Goal: Information Seeking & Learning: Learn about a topic

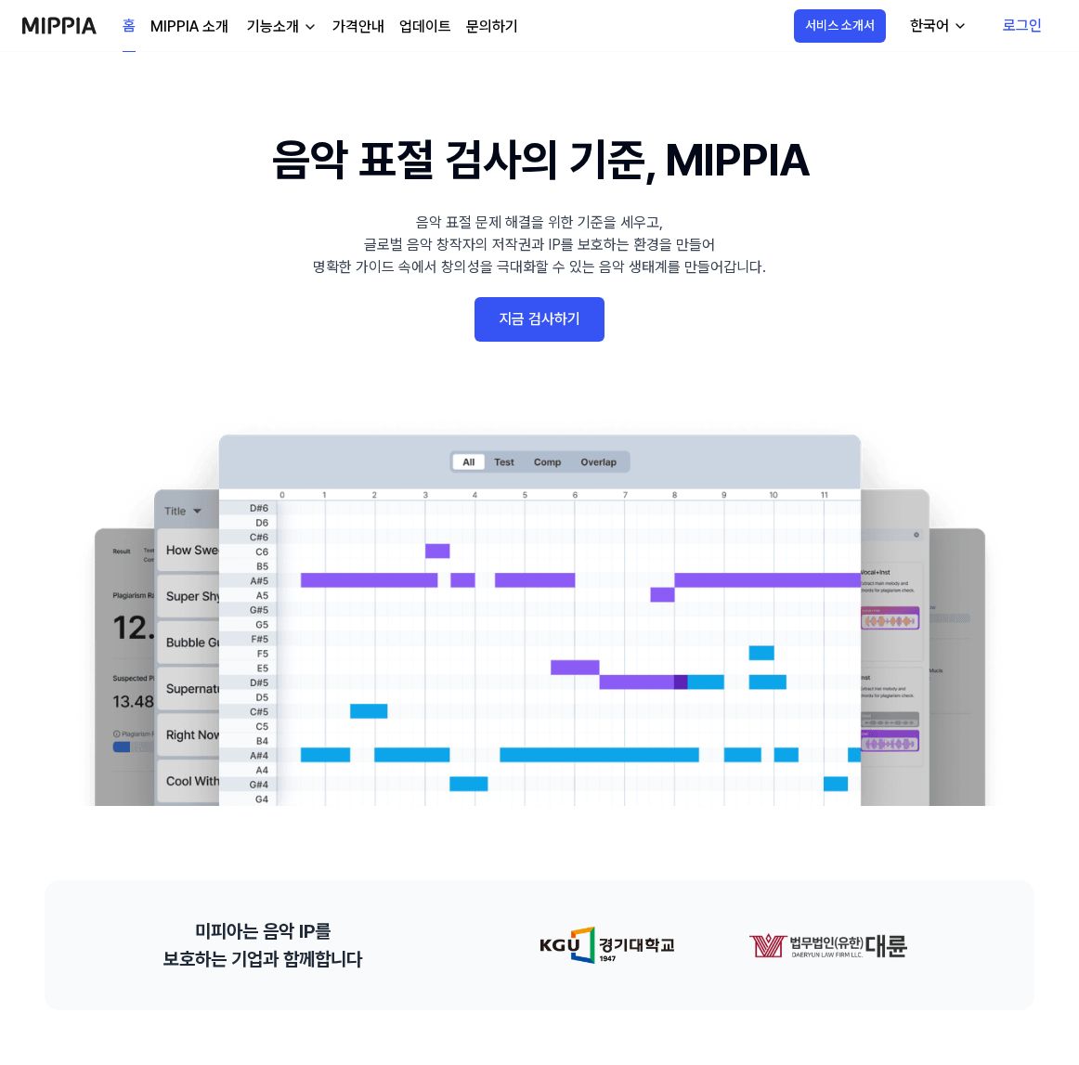
click at [1007, 32] on link "로그인" at bounding box center [1022, 26] width 69 height 52
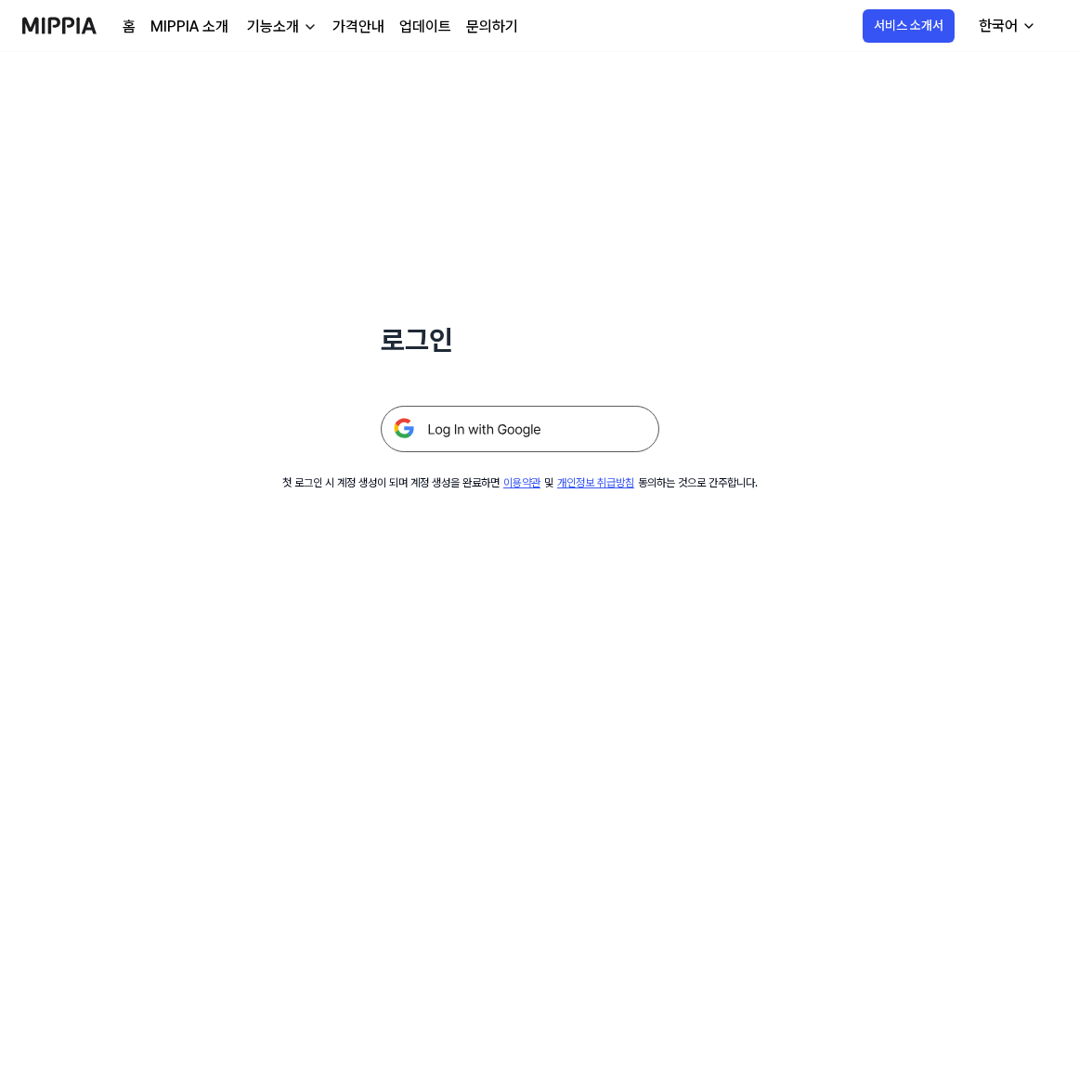
click at [548, 421] on img at bounding box center [520, 429] width 278 height 46
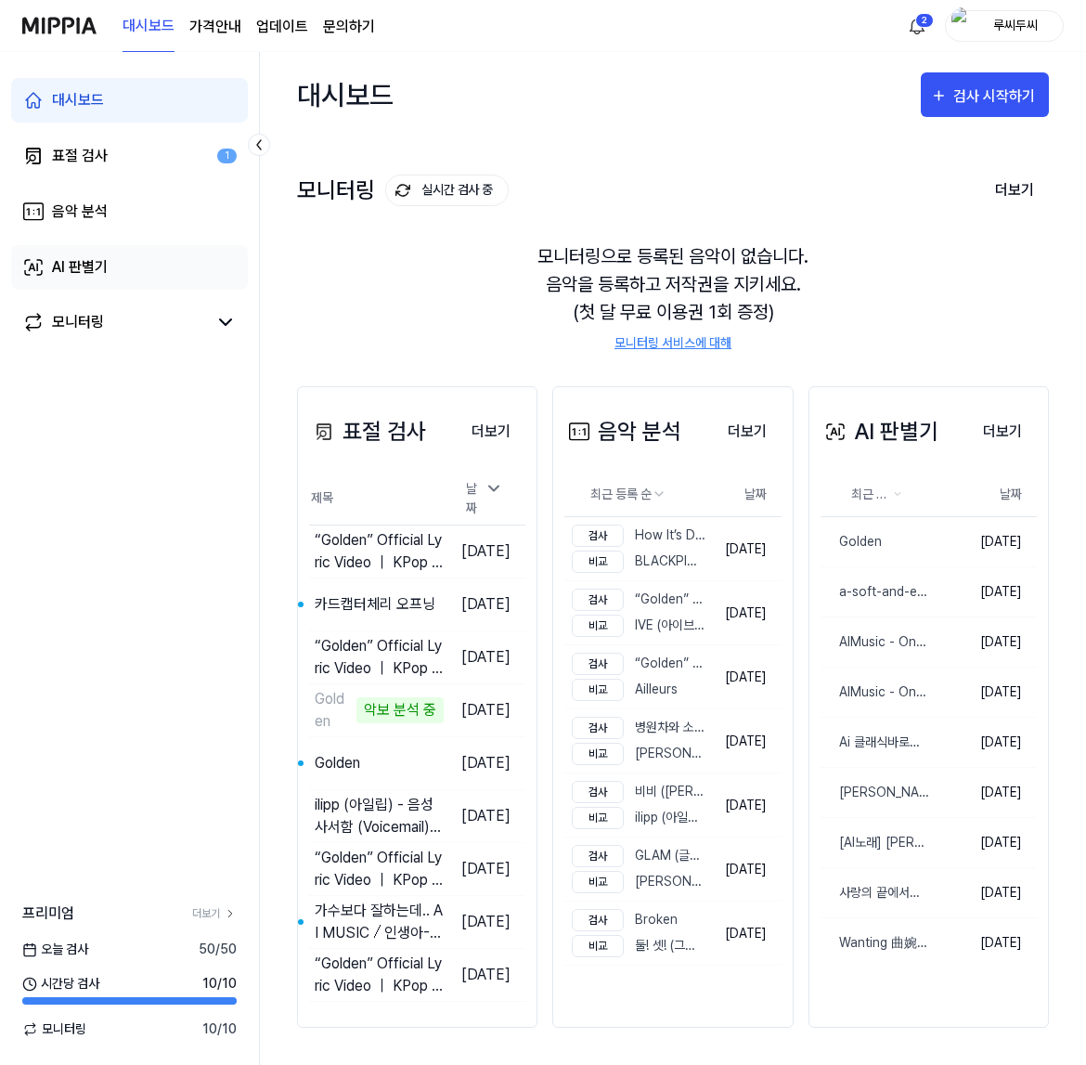
click at [82, 277] on div "AI 판별기" at bounding box center [80, 267] width 56 height 22
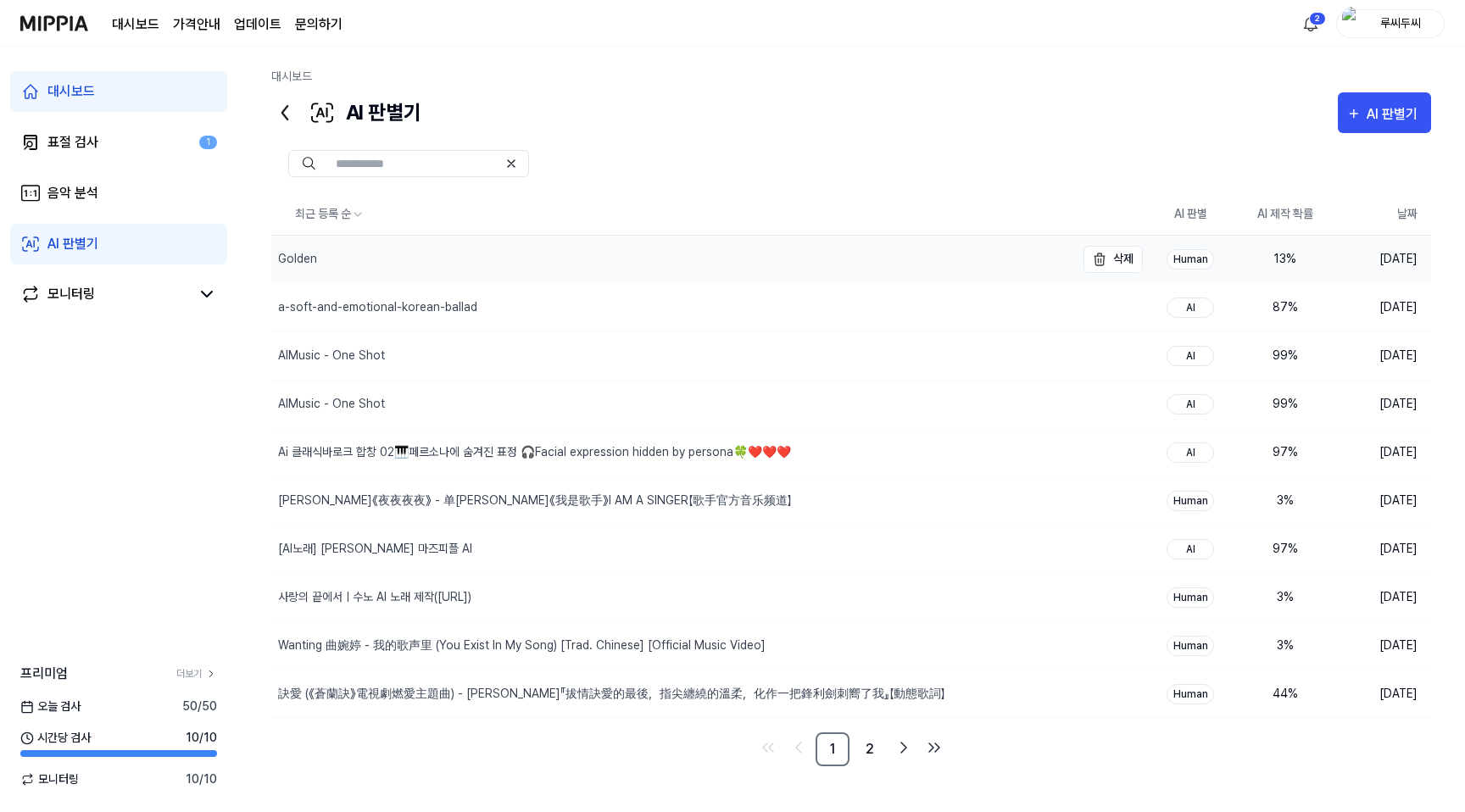
click at [507, 267] on div "Golden" at bounding box center [673, 259] width 804 height 47
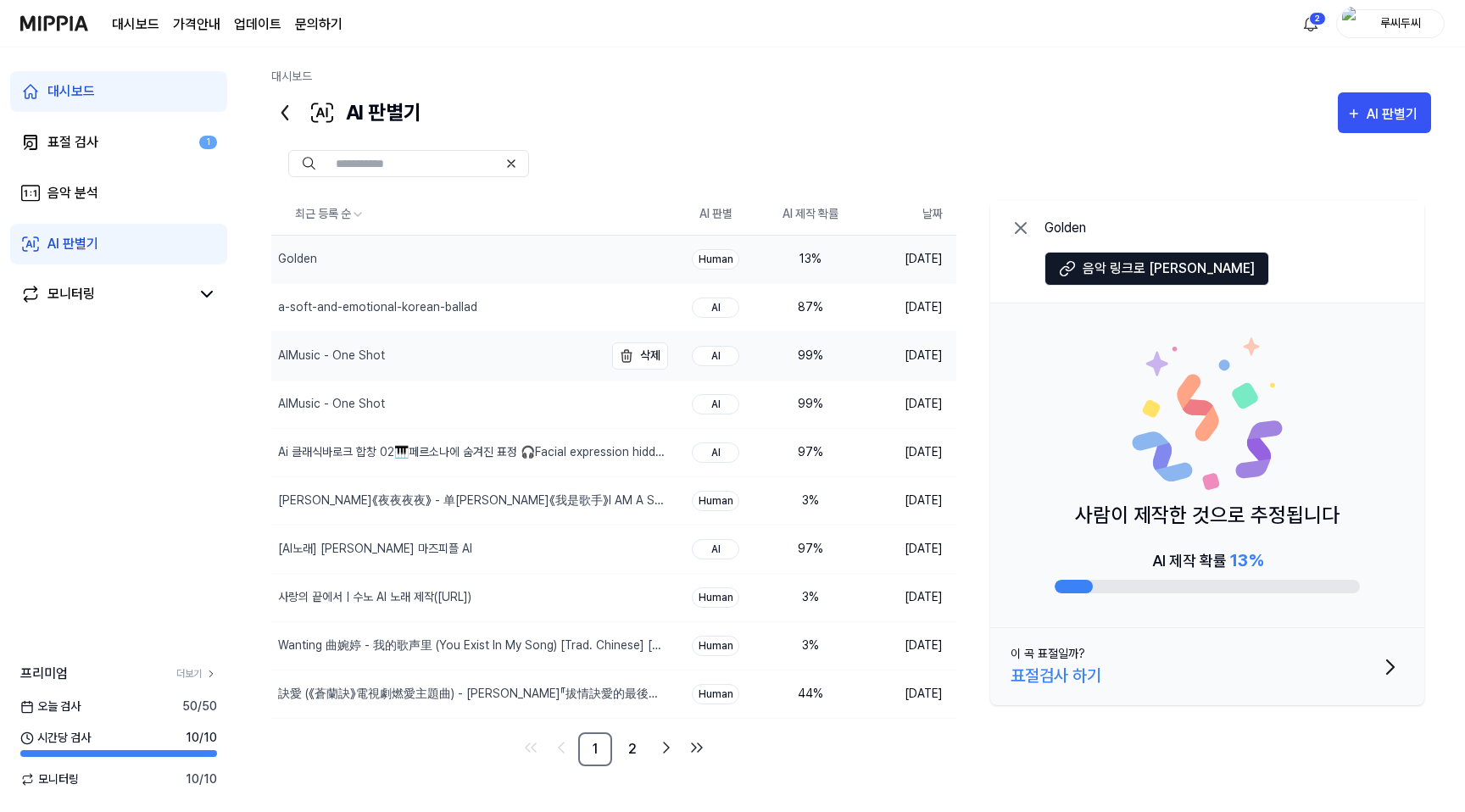
click at [592, 332] on div "AIMusic - One Shot" at bounding box center [437, 356] width 332 height 47
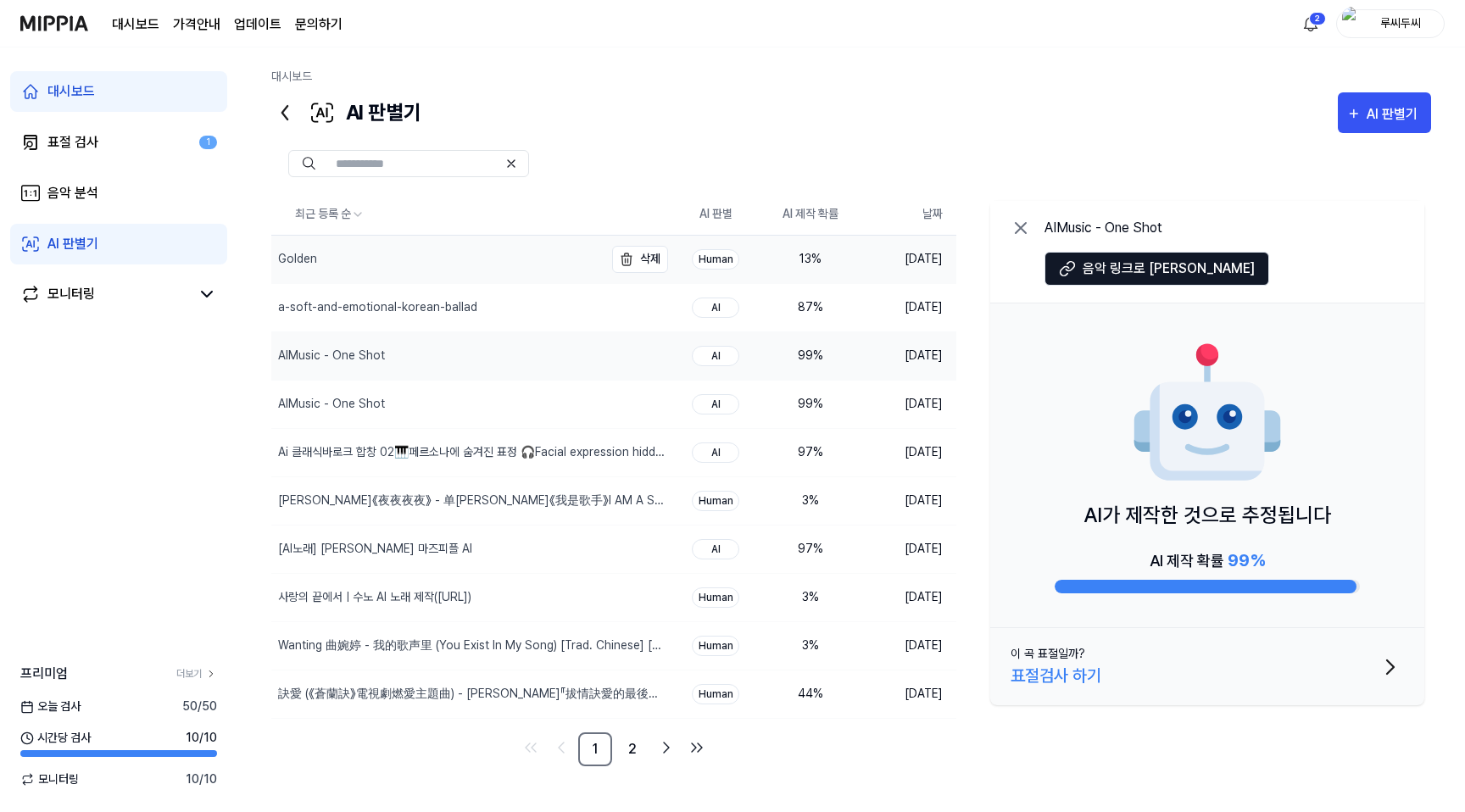
click at [394, 263] on div "Golden" at bounding box center [437, 259] width 332 height 47
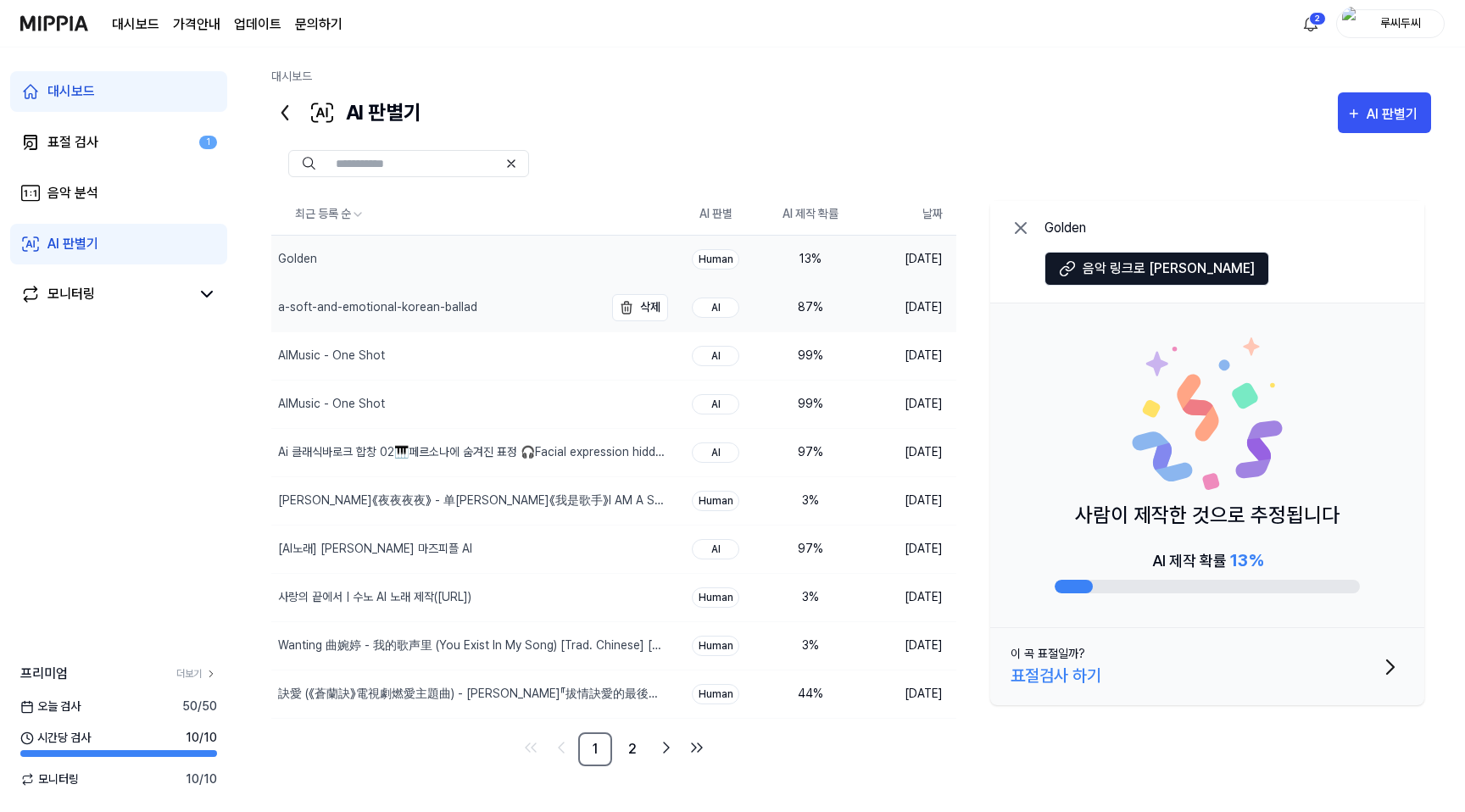
click at [385, 312] on div "a-soft-and-emotional-korean-ballad" at bounding box center [377, 307] width 199 height 17
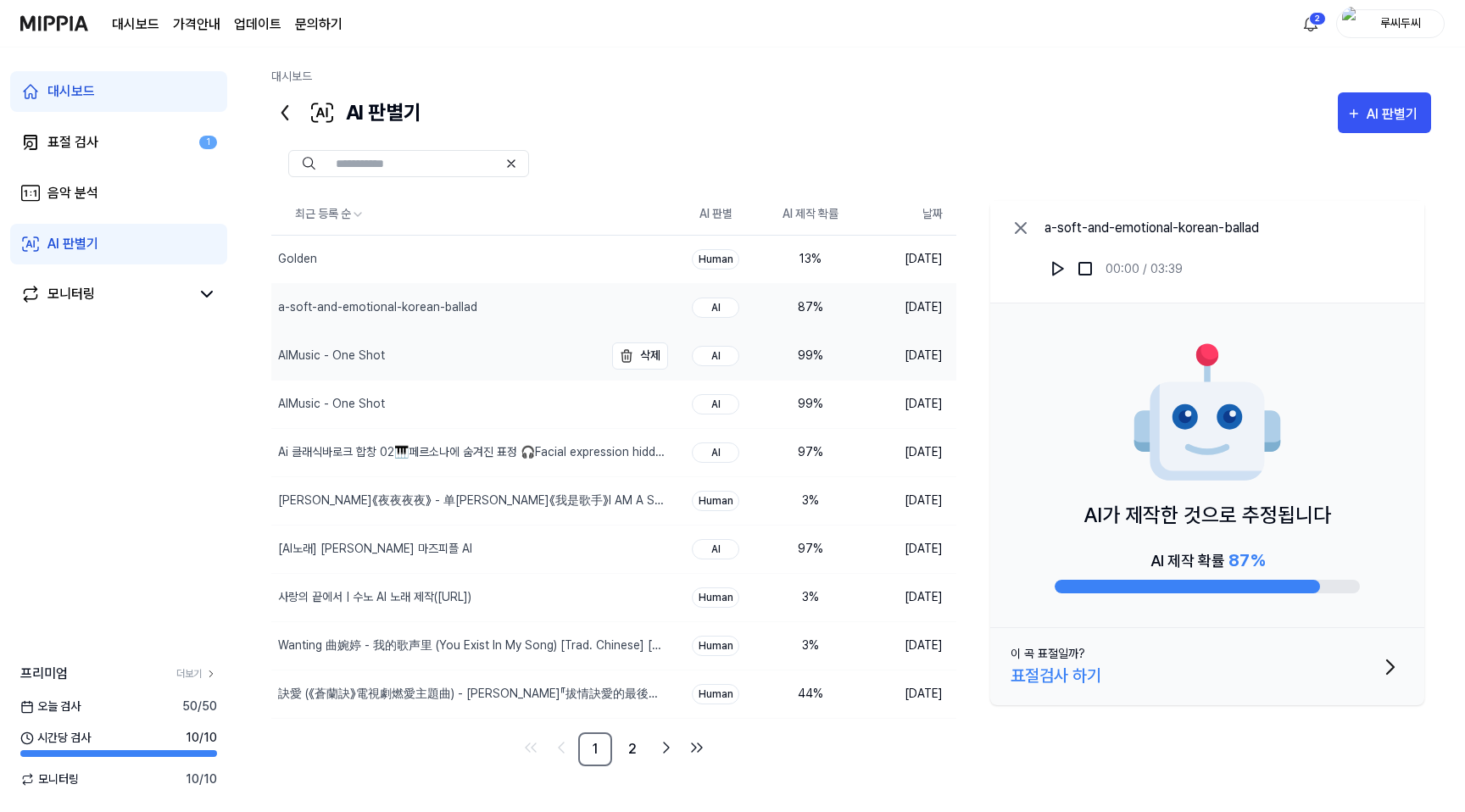
click at [379, 347] on div "AIMusic - One Shot" at bounding box center [331, 355] width 107 height 17
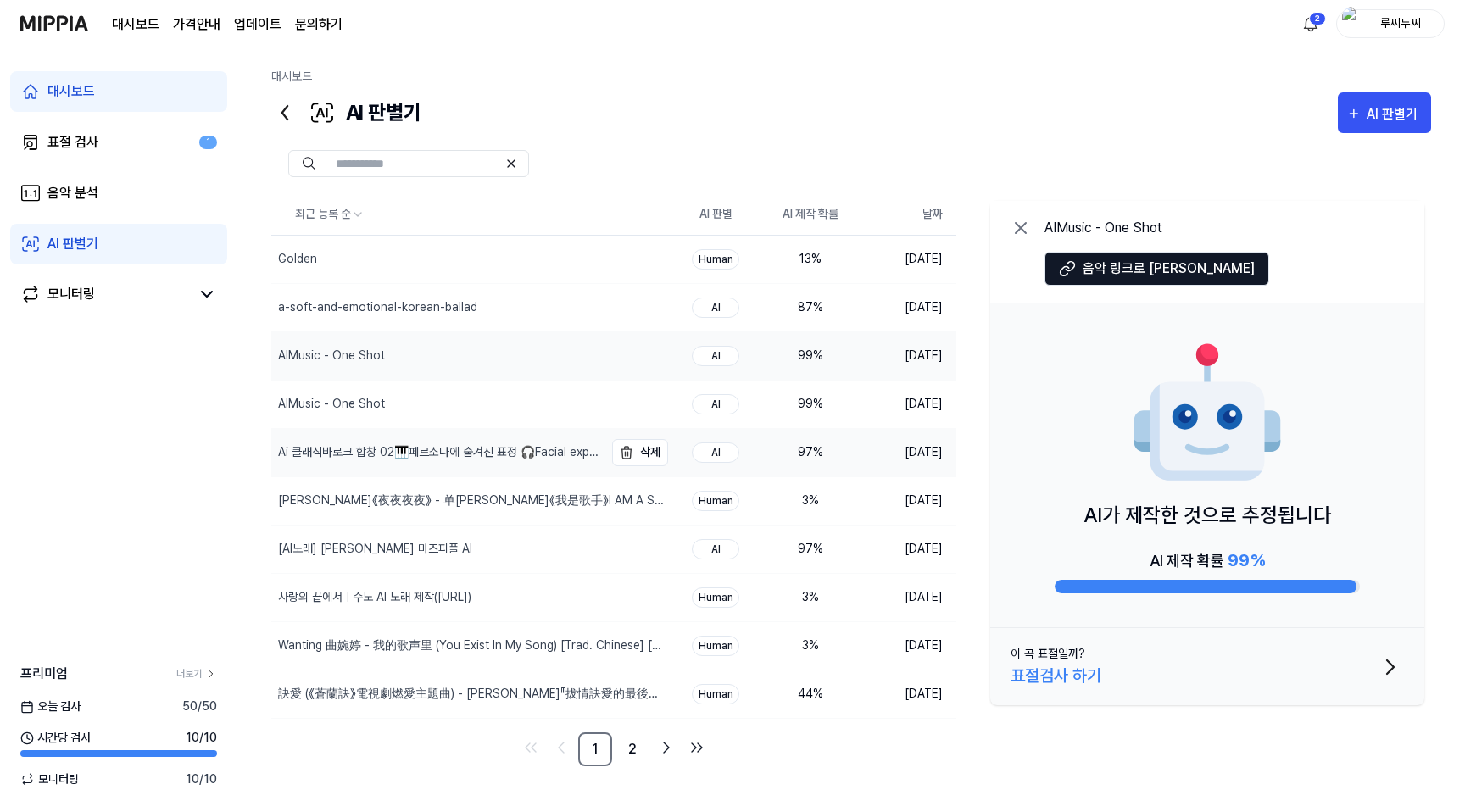
click at [368, 447] on div "Ai 클래식바로크 합창 02🎹페르소나에 숨겨진 표정 🎧Facial expression hidden by persona🍀❤️❤️❤️" at bounding box center [438, 451] width 322 height 17
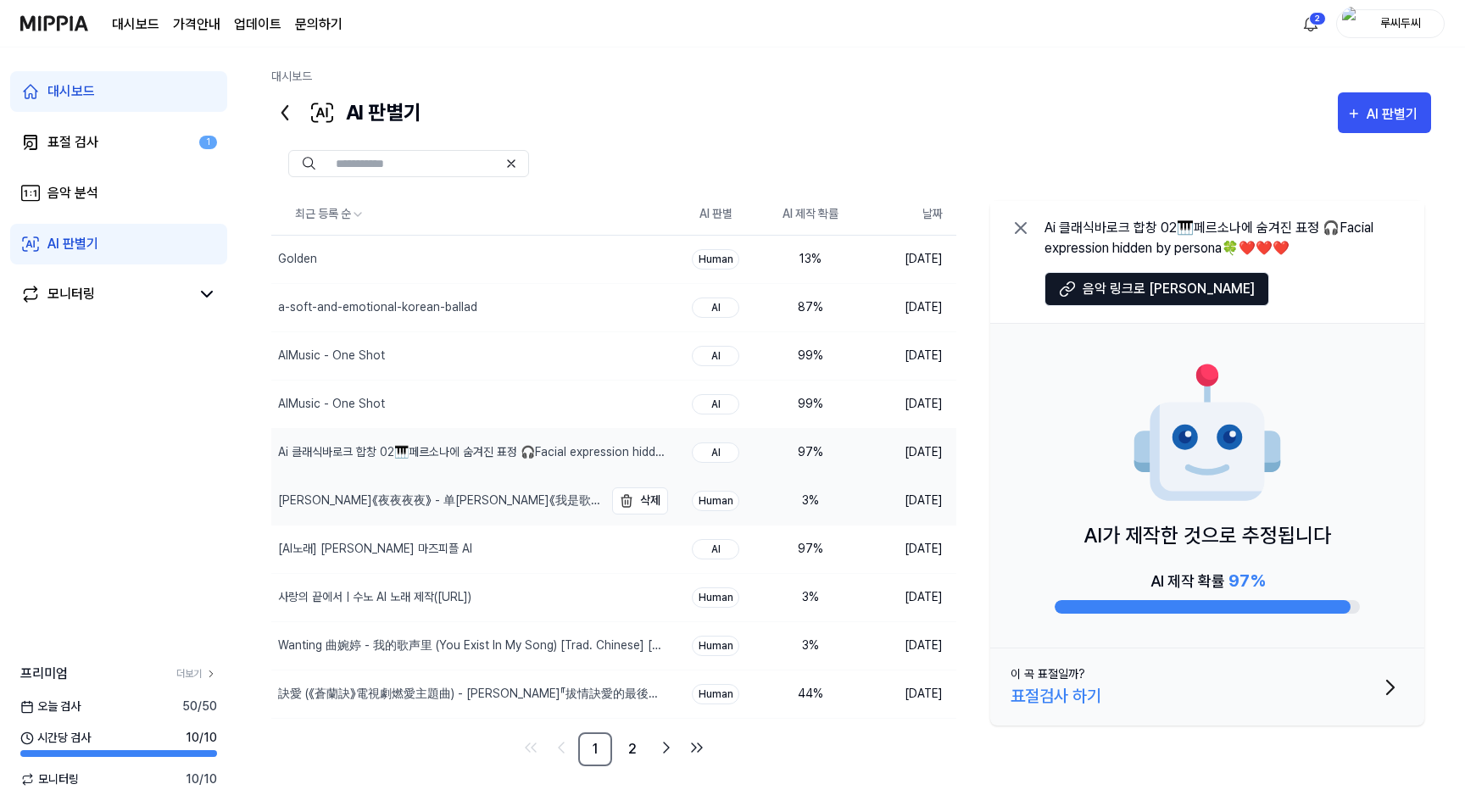
click at [372, 506] on div "[PERSON_NAME]《夜夜夜夜》 - 单[PERSON_NAME]《我是歌手》I AM A SINGER【歌手官方音乐频道】" at bounding box center [438, 500] width 322 height 17
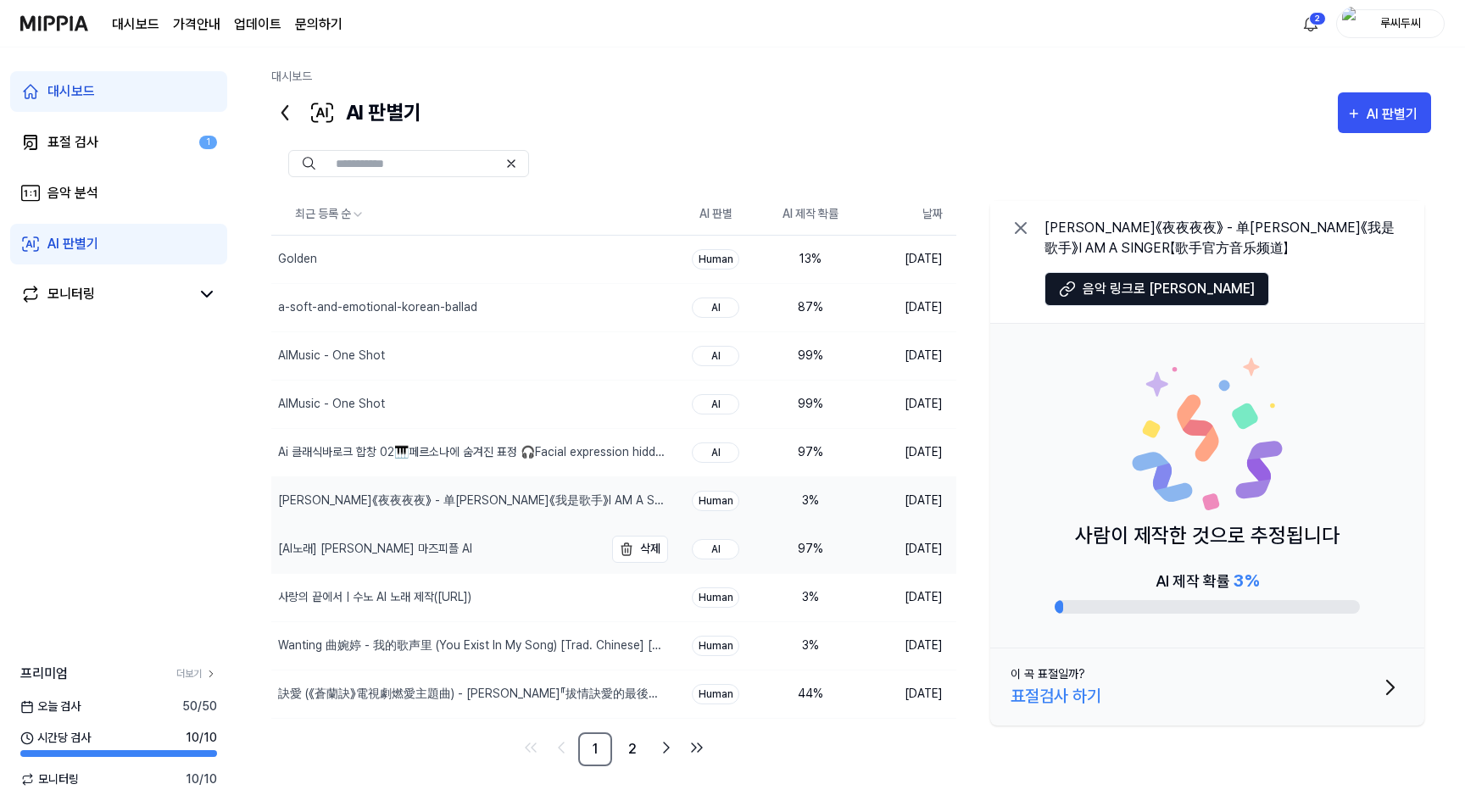
click at [372, 554] on div "[AI노래] [PERSON_NAME] 마즈피플 AI" at bounding box center [374, 548] width 195 height 17
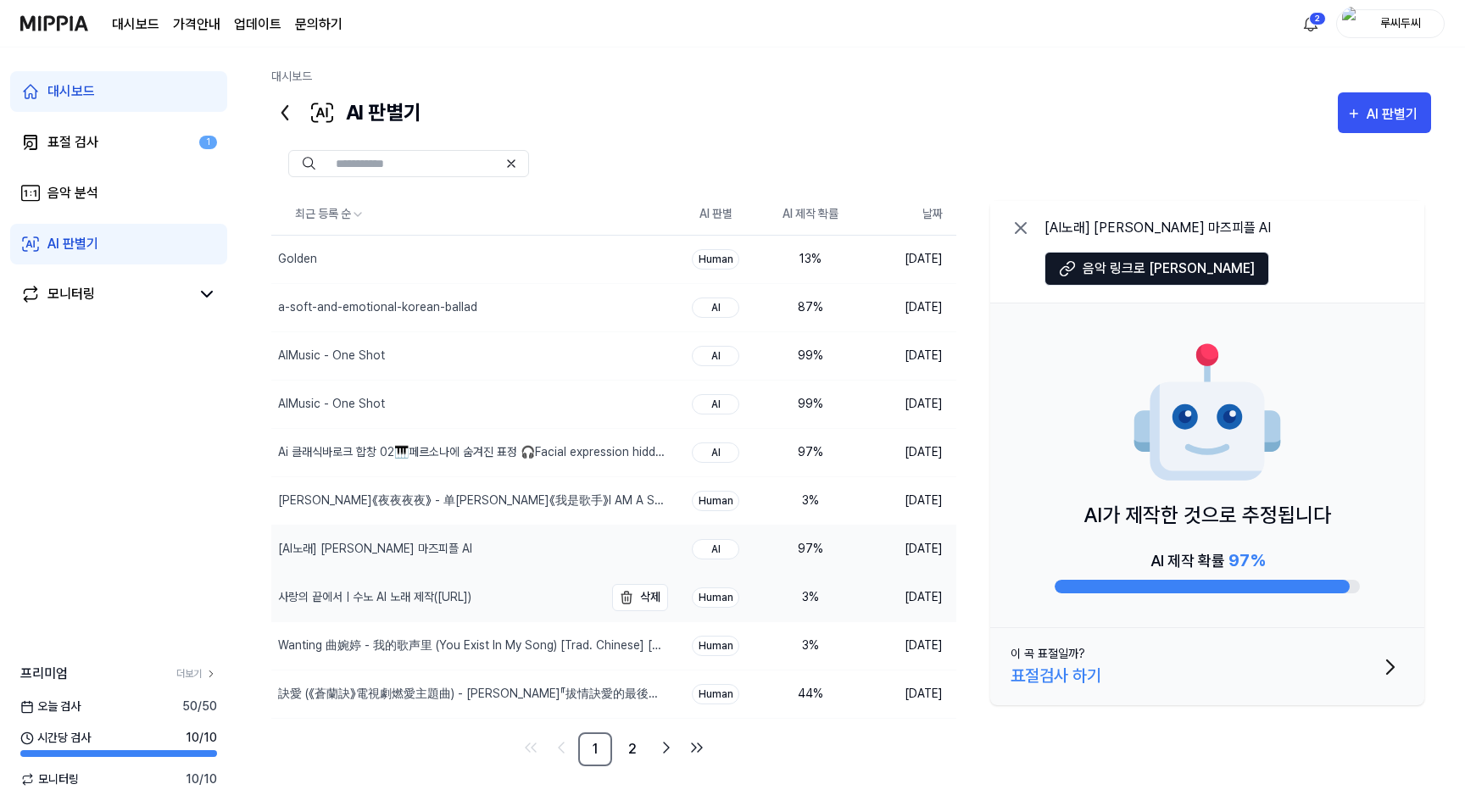
click at [366, 598] on div "사랑의 끝에서ㅣ수노 AI 노래 제작([URL])" at bounding box center [374, 596] width 194 height 17
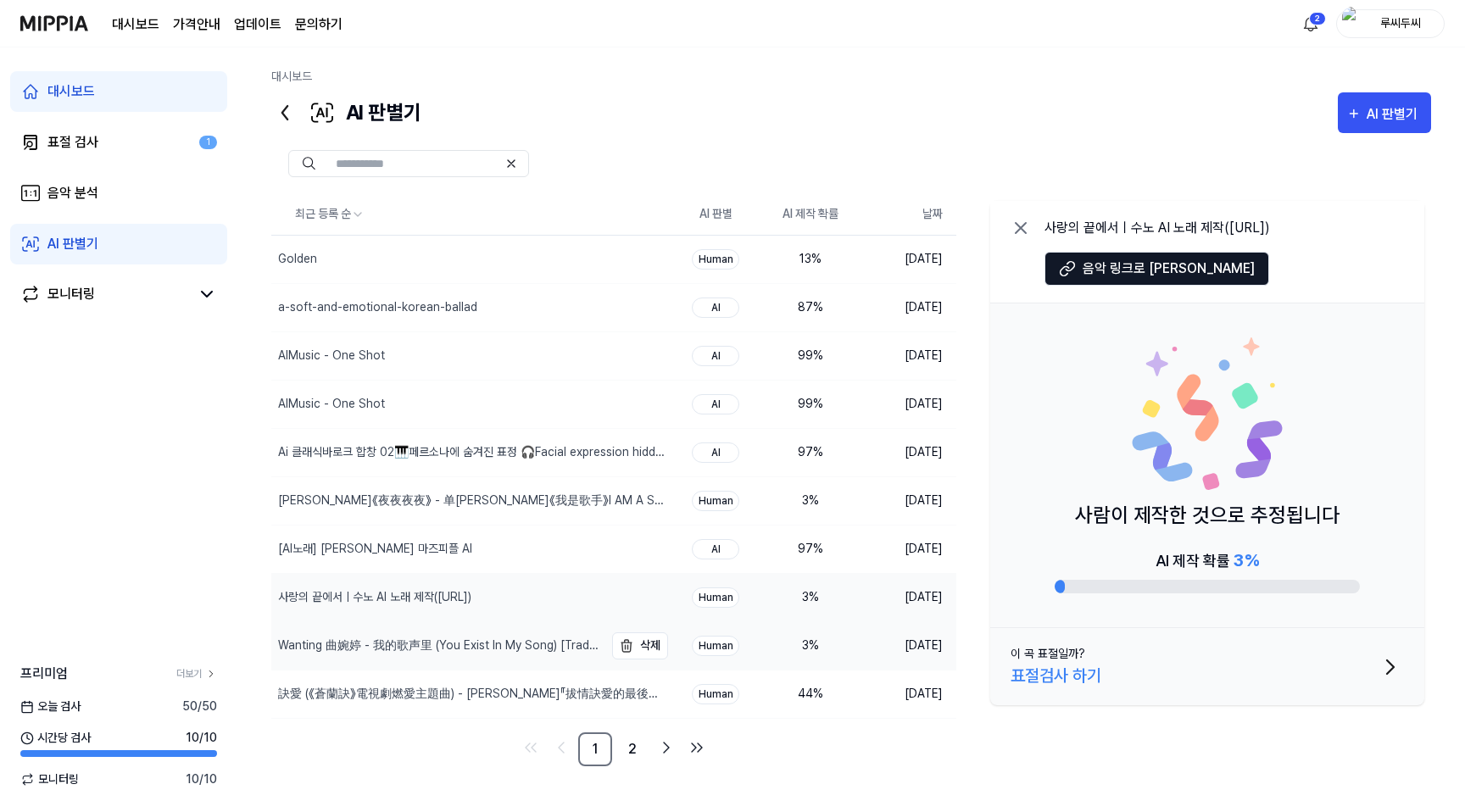
click at [369, 654] on div "Wanting 曲婉婷 - 我的歌声里 (You Exist In My Song) [Trad. Chinese] [Official Music Vide…" at bounding box center [438, 645] width 322 height 17
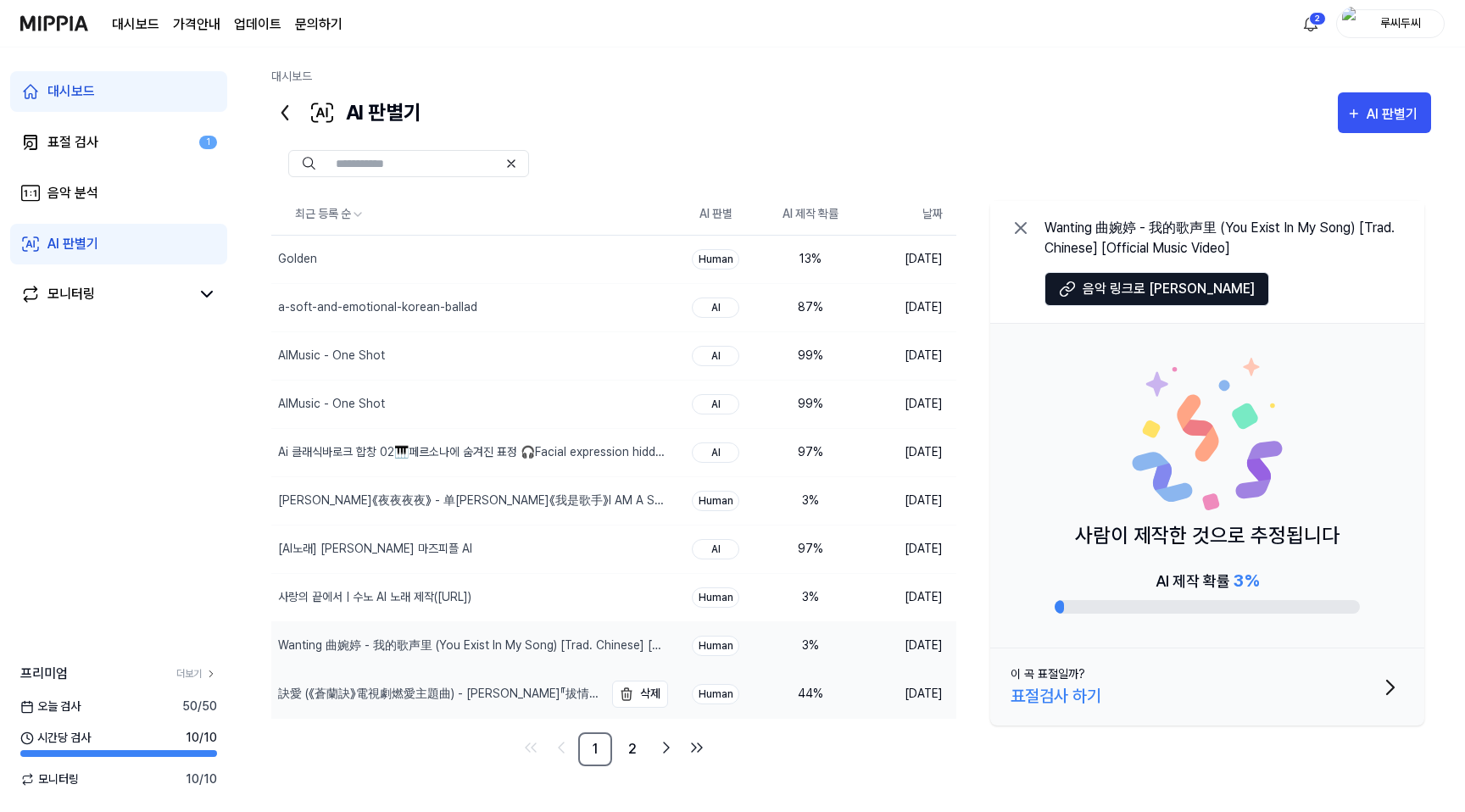
click at [355, 698] on div "訣愛 (《蒼蘭訣》電視劇燃愛主題曲) - [PERSON_NAME]『拔情訣愛的最後，指尖纏繞的溫柔，化作一把鋒利劍刺嚮了我』【動態歌詞】" at bounding box center [438, 693] width 322 height 17
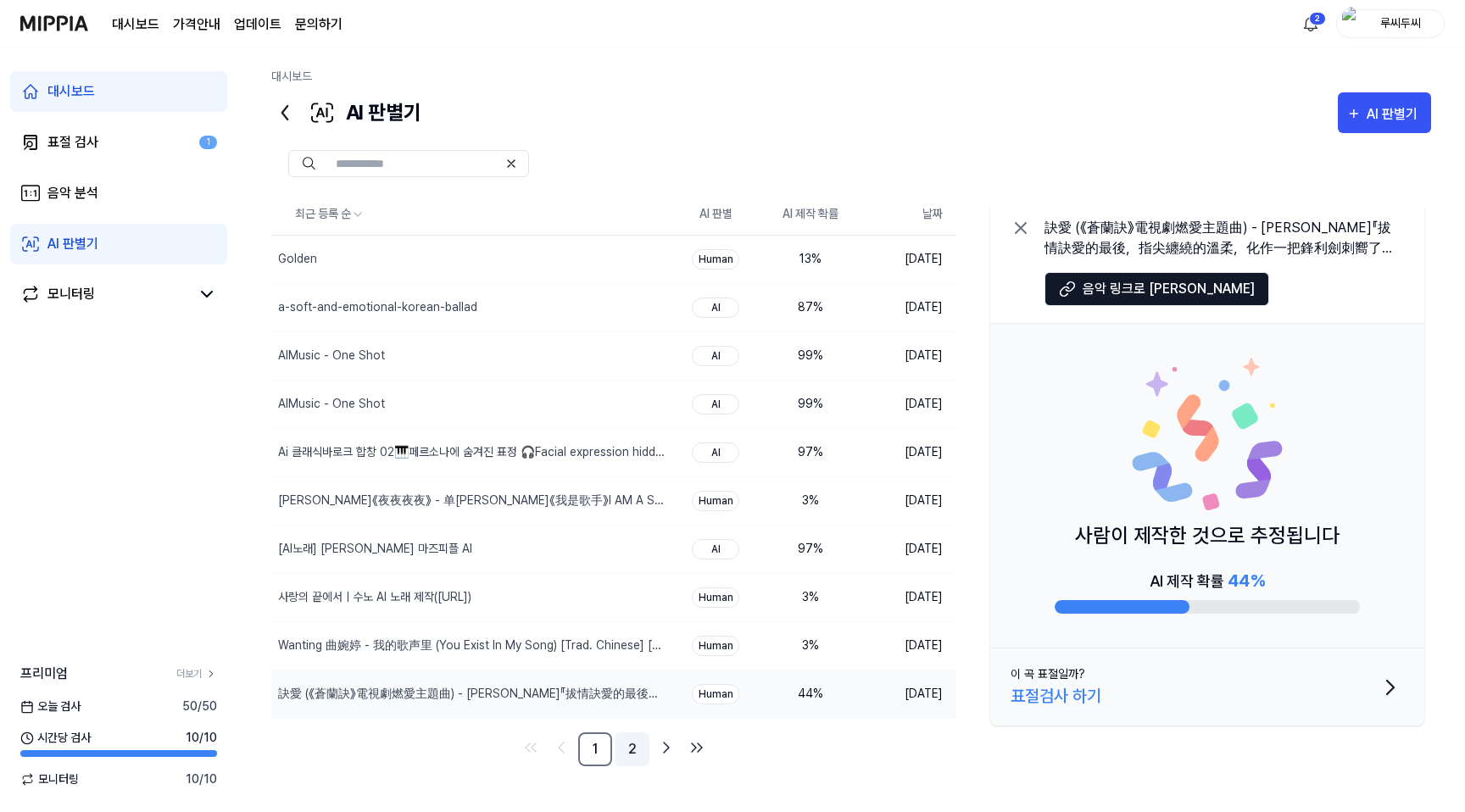
click at [636, 751] on link "2" at bounding box center [632, 749] width 34 height 34
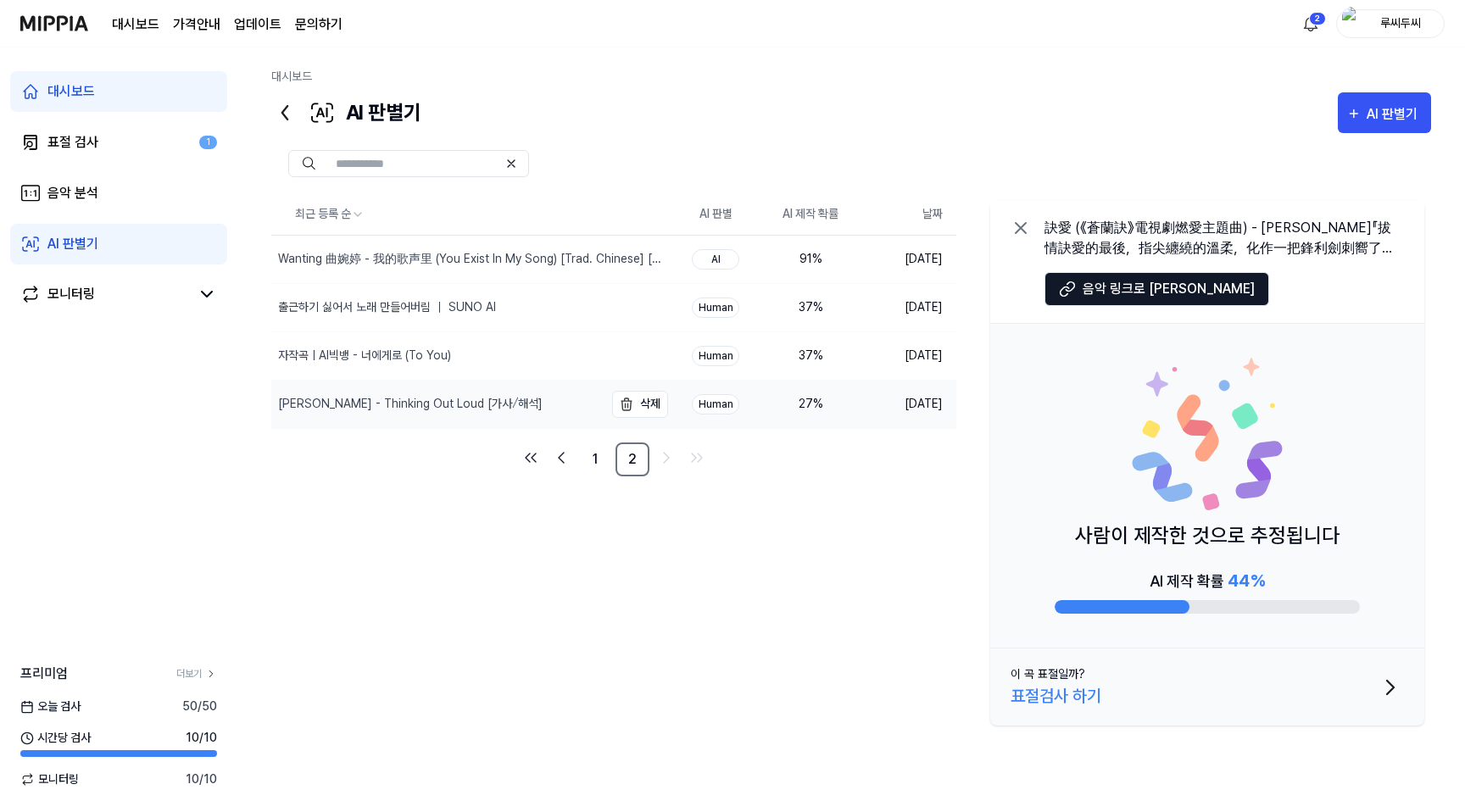
click at [440, 410] on div "[PERSON_NAME] - Thinking Out Loud [가사⧸해석]" at bounding box center [410, 404] width 265 height 17
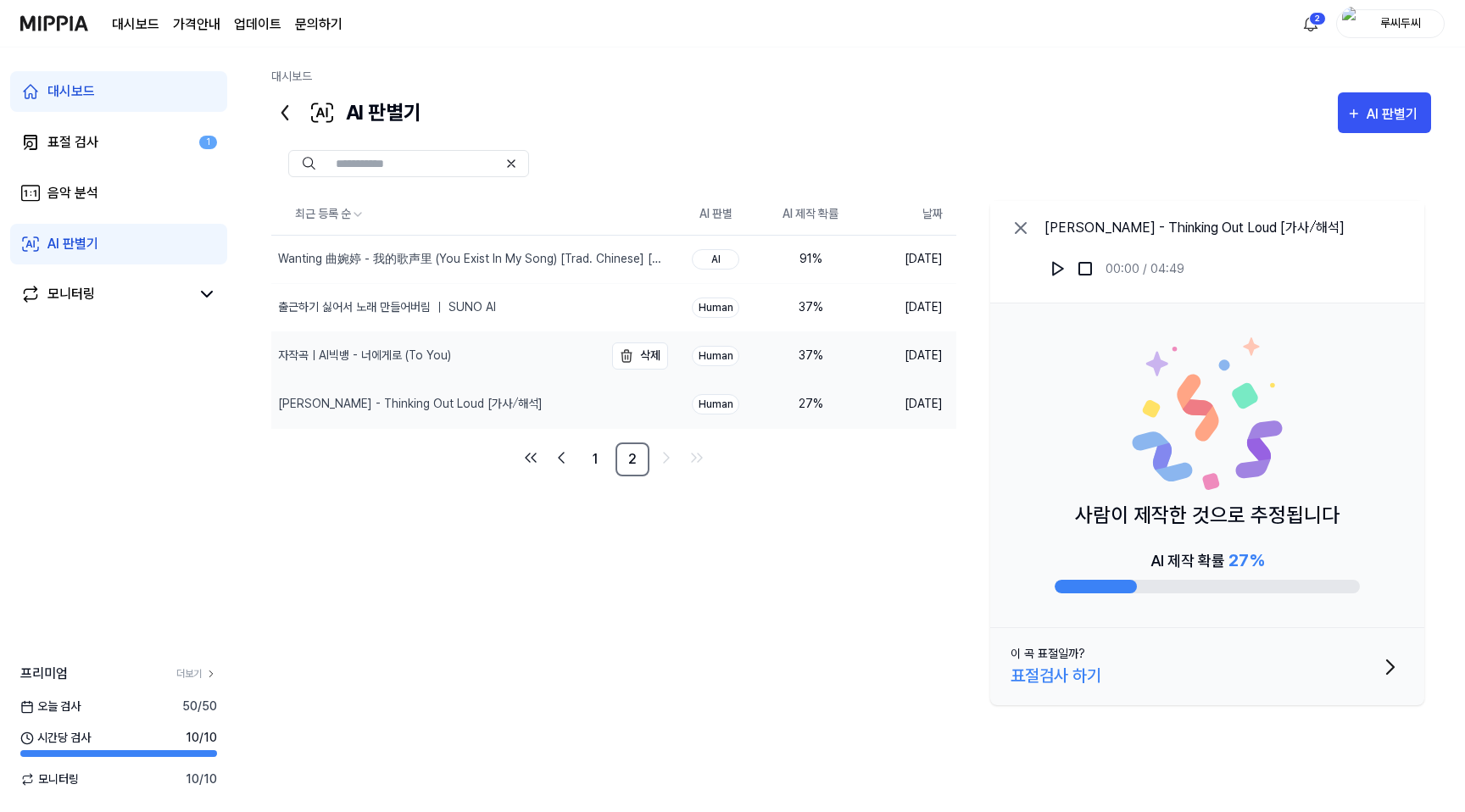
click at [442, 356] on div "자작곡ㅣAI빅뱅 - 너에게로 (To You)" at bounding box center [364, 355] width 173 height 17
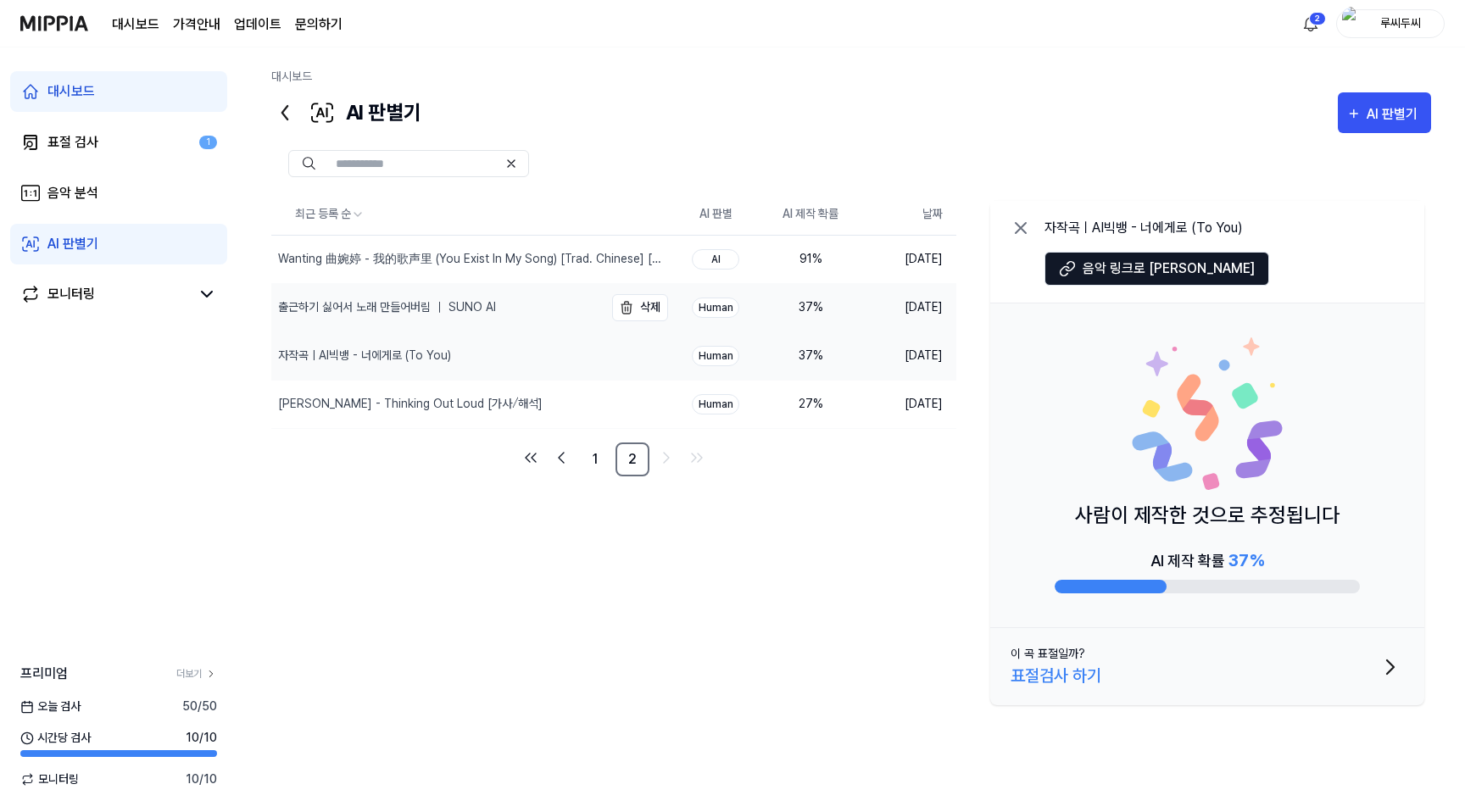
click at [469, 319] on div "출근하기 싫어서 노래 만들어버림 ｜ SUNO AI" at bounding box center [437, 308] width 332 height 47
click at [490, 275] on div "Wanting 曲婉婷 - 我的歌声里 (You Exist In My Song) [Trad. Chinese] [Official Music Vide…" at bounding box center [437, 259] width 332 height 47
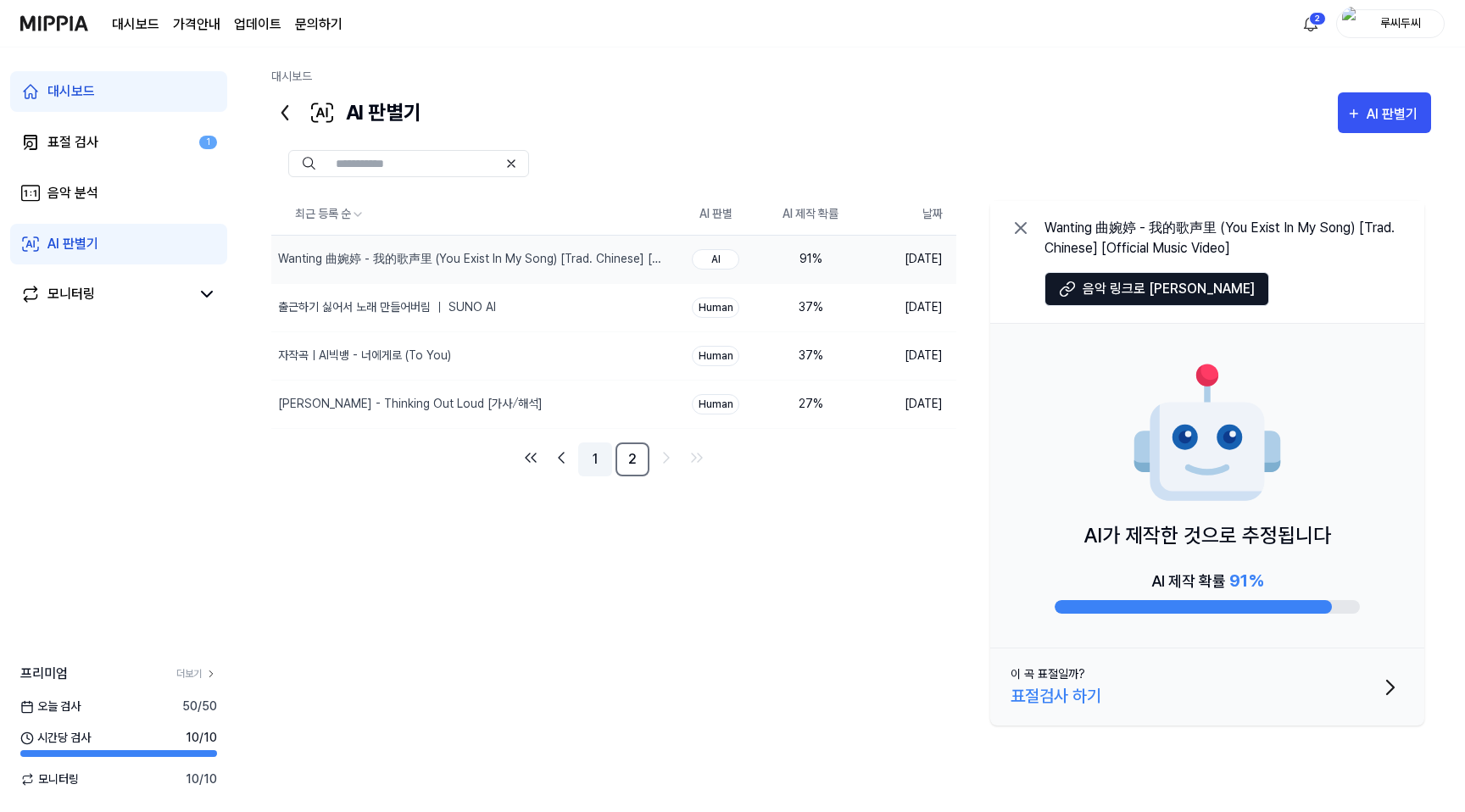
click at [602, 469] on link "1" at bounding box center [595, 459] width 34 height 34
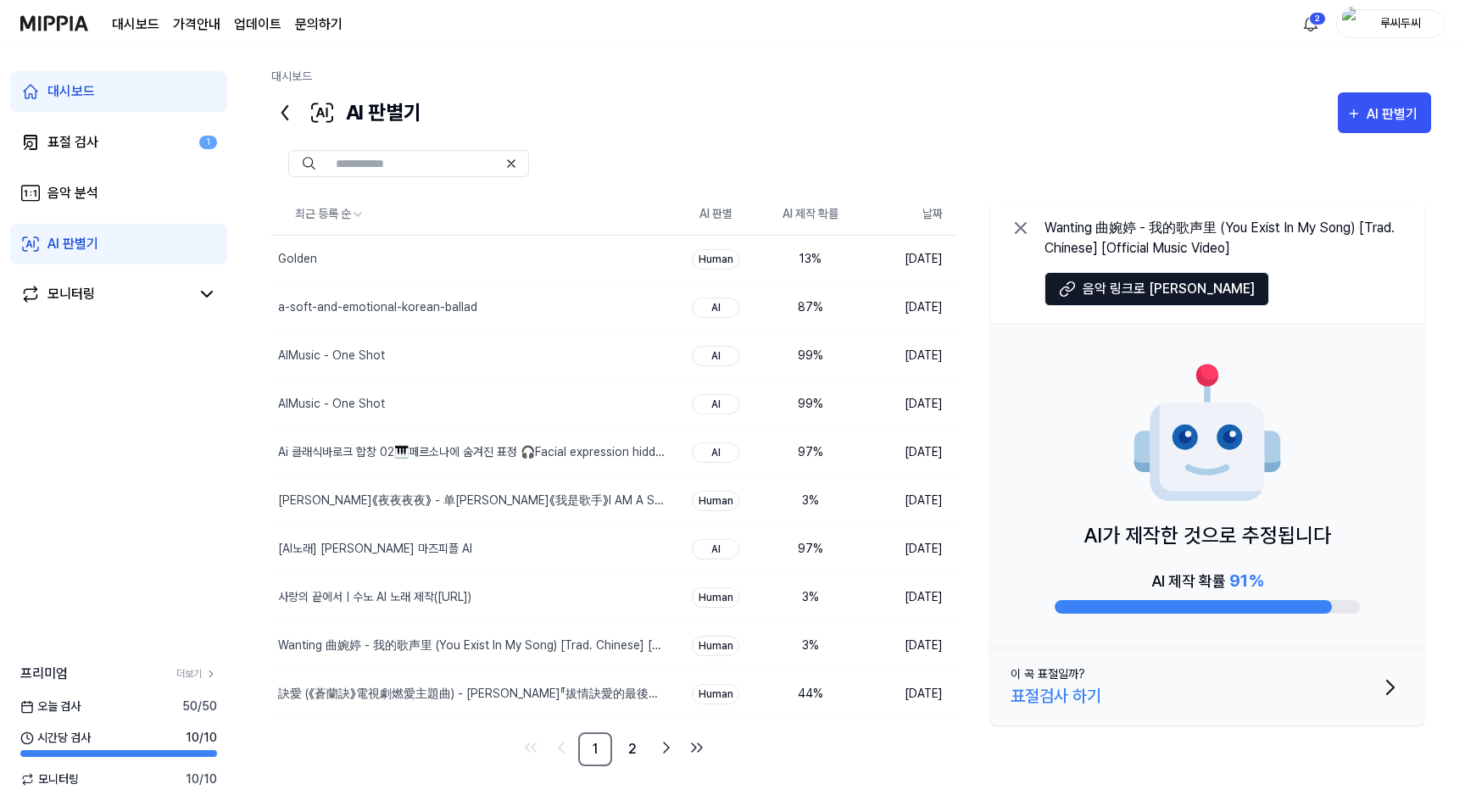
click at [110, 90] on link "대시보드" at bounding box center [119, 91] width 217 height 41
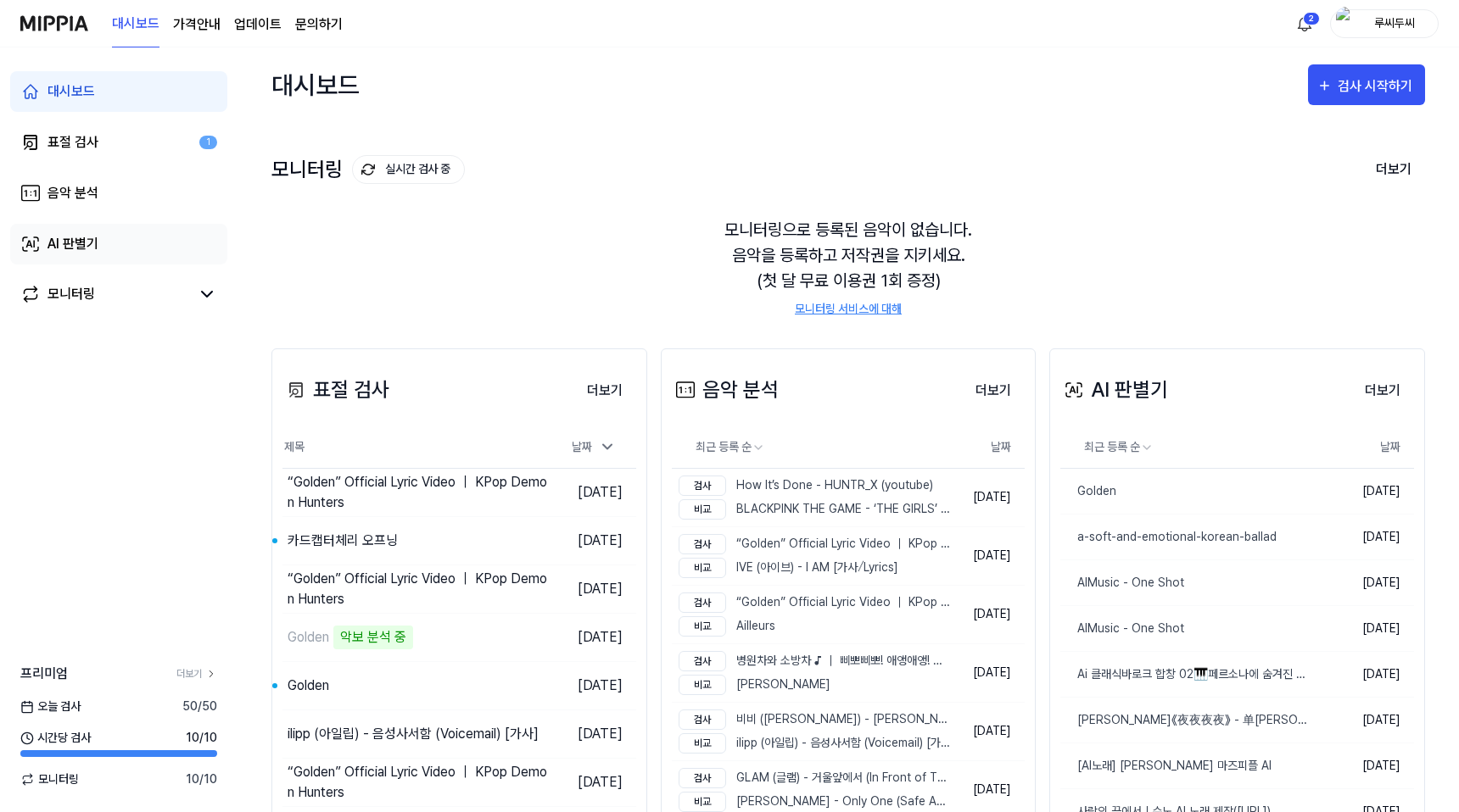
click at [90, 249] on div "AI 판별기" at bounding box center [73, 244] width 51 height 20
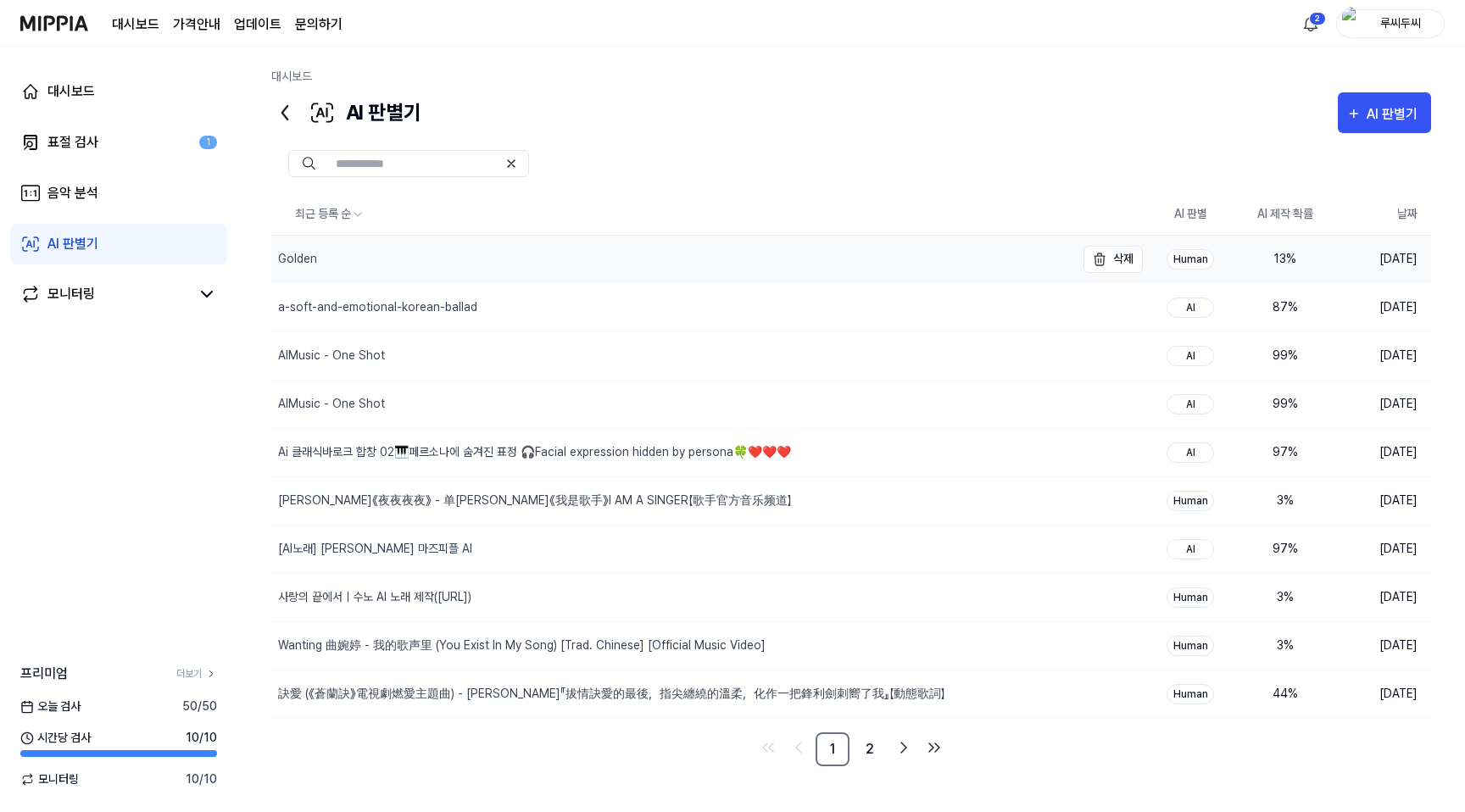
click at [311, 259] on div "Golden" at bounding box center [297, 258] width 39 height 17
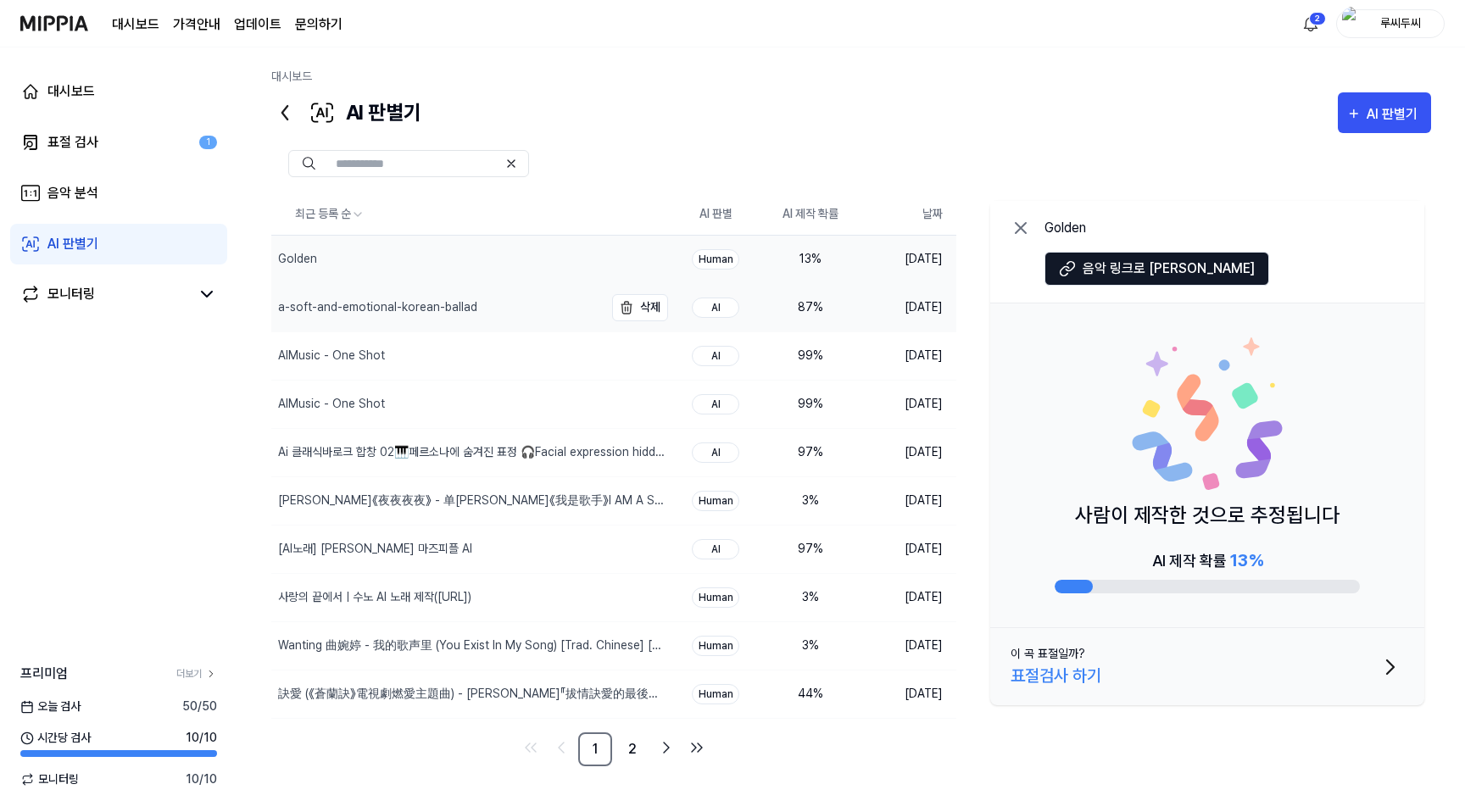
click at [361, 301] on div "a-soft-and-emotional-korean-ballad" at bounding box center [377, 307] width 199 height 17
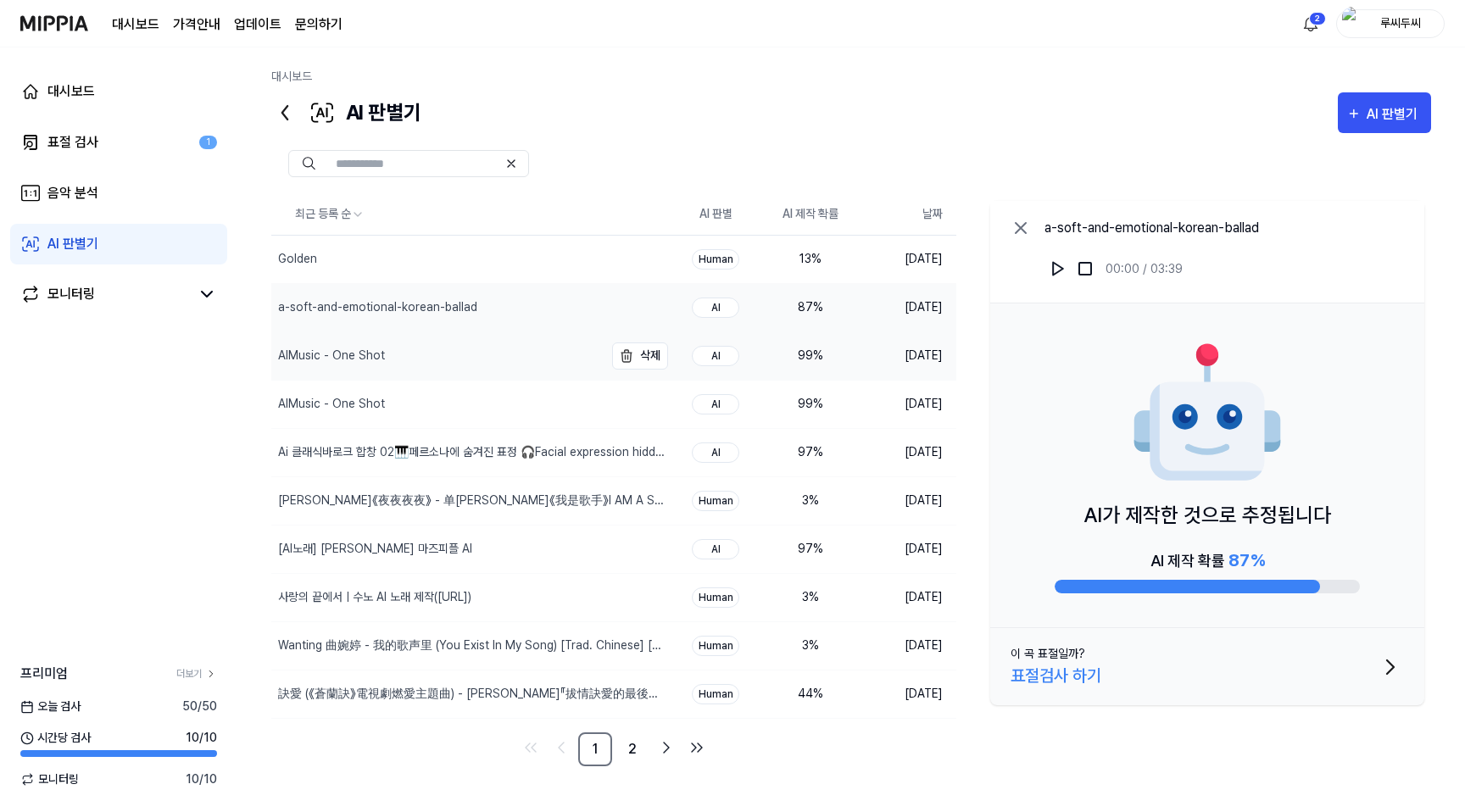
click at [362, 351] on div "AIMusic - One Shot" at bounding box center [331, 355] width 107 height 17
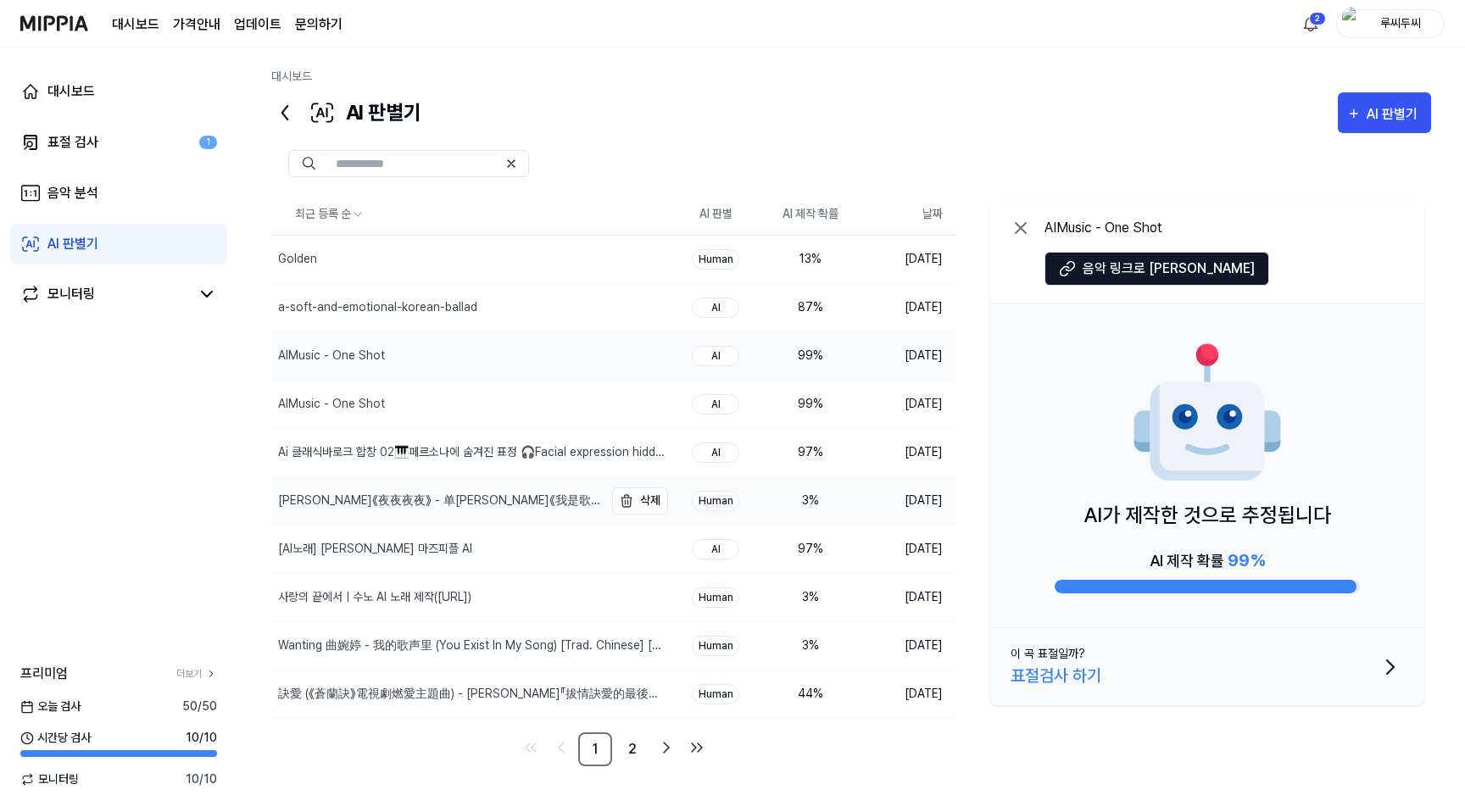
click at [343, 494] on div "[PERSON_NAME]《夜夜夜夜》 - 单[PERSON_NAME]《我是歌手》I AM A SINGER【歌手官方音乐频道】" at bounding box center [438, 500] width 322 height 17
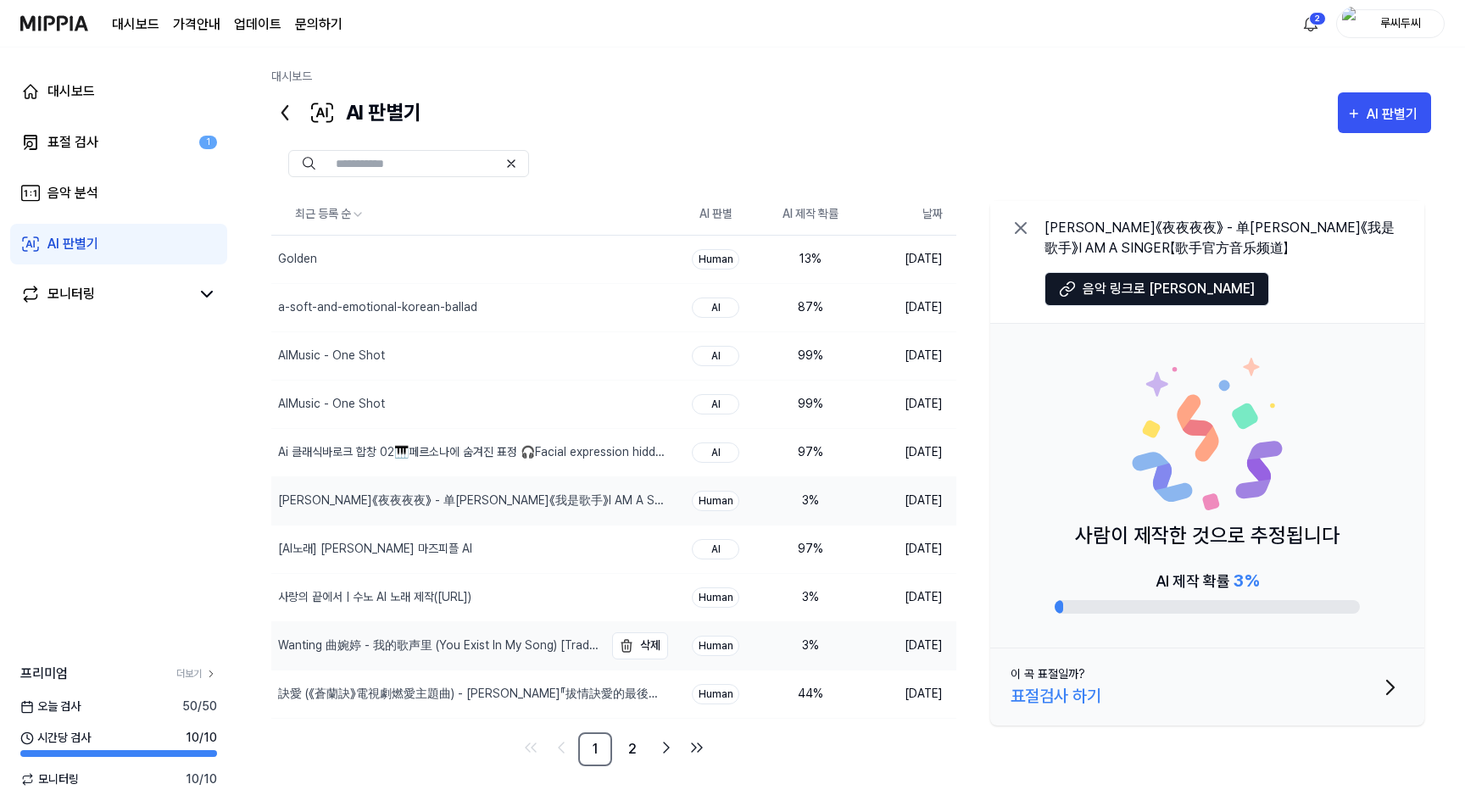
click at [347, 637] on div "Wanting 曲婉婷 - 我的歌声里 (You Exist In My Song) [Trad. Chinese] [Official Music Vide…" at bounding box center [438, 645] width 322 height 17
click at [364, 691] on div "訣愛 (《蒼蘭訣》電視劇燃愛主題曲) - [PERSON_NAME]『拔情訣愛的最後，指尖纏繞的溫柔，化作一把鋒利劍刺嚮了我』【動態歌詞】" at bounding box center [438, 693] width 322 height 17
click at [638, 747] on link "2" at bounding box center [632, 749] width 34 height 34
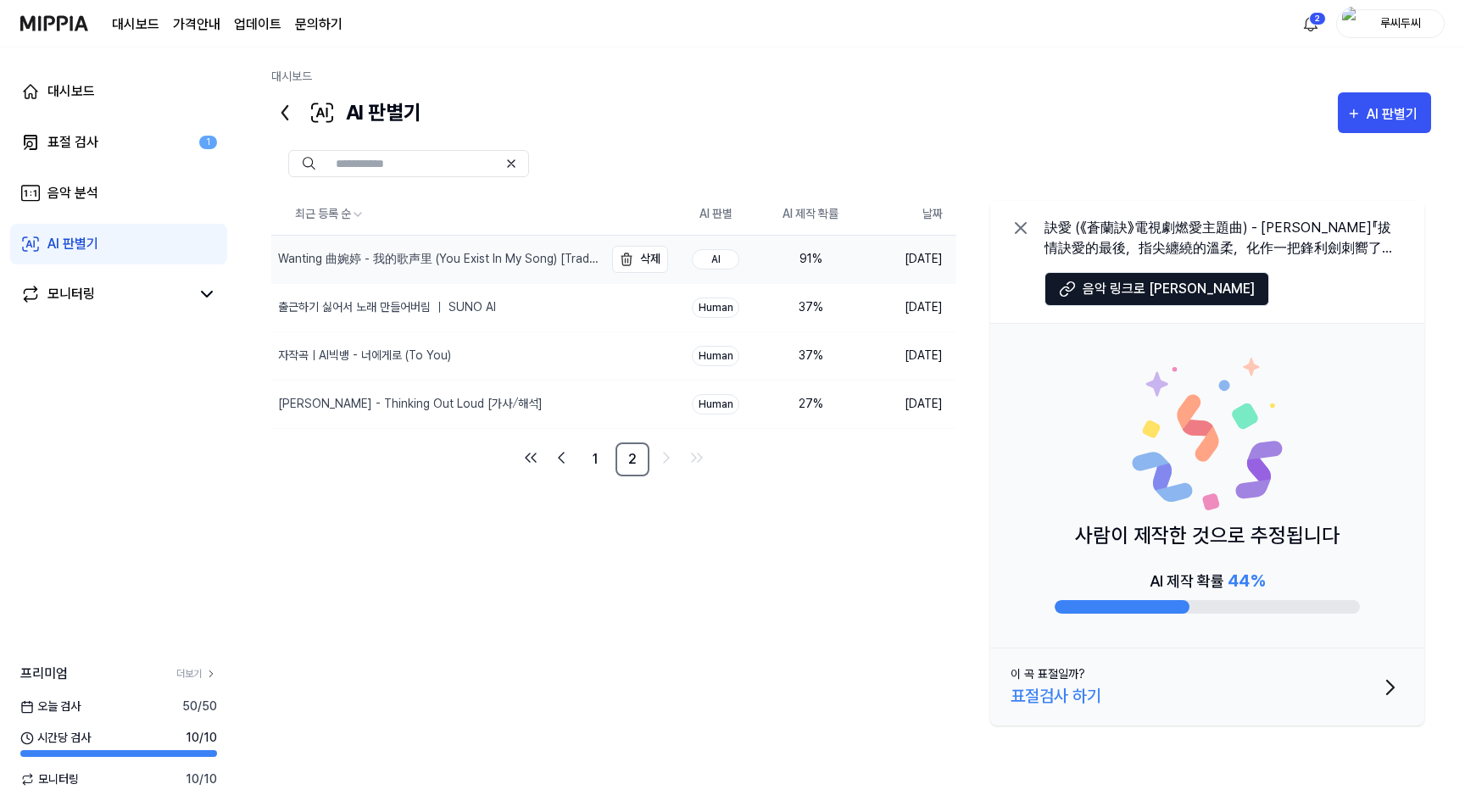
click at [475, 279] on div "Wanting 曲婉婷 - 我的歌声里 (You Exist In My Song) [Trad. Chinese] [Official Music Vide…" at bounding box center [437, 259] width 332 height 47
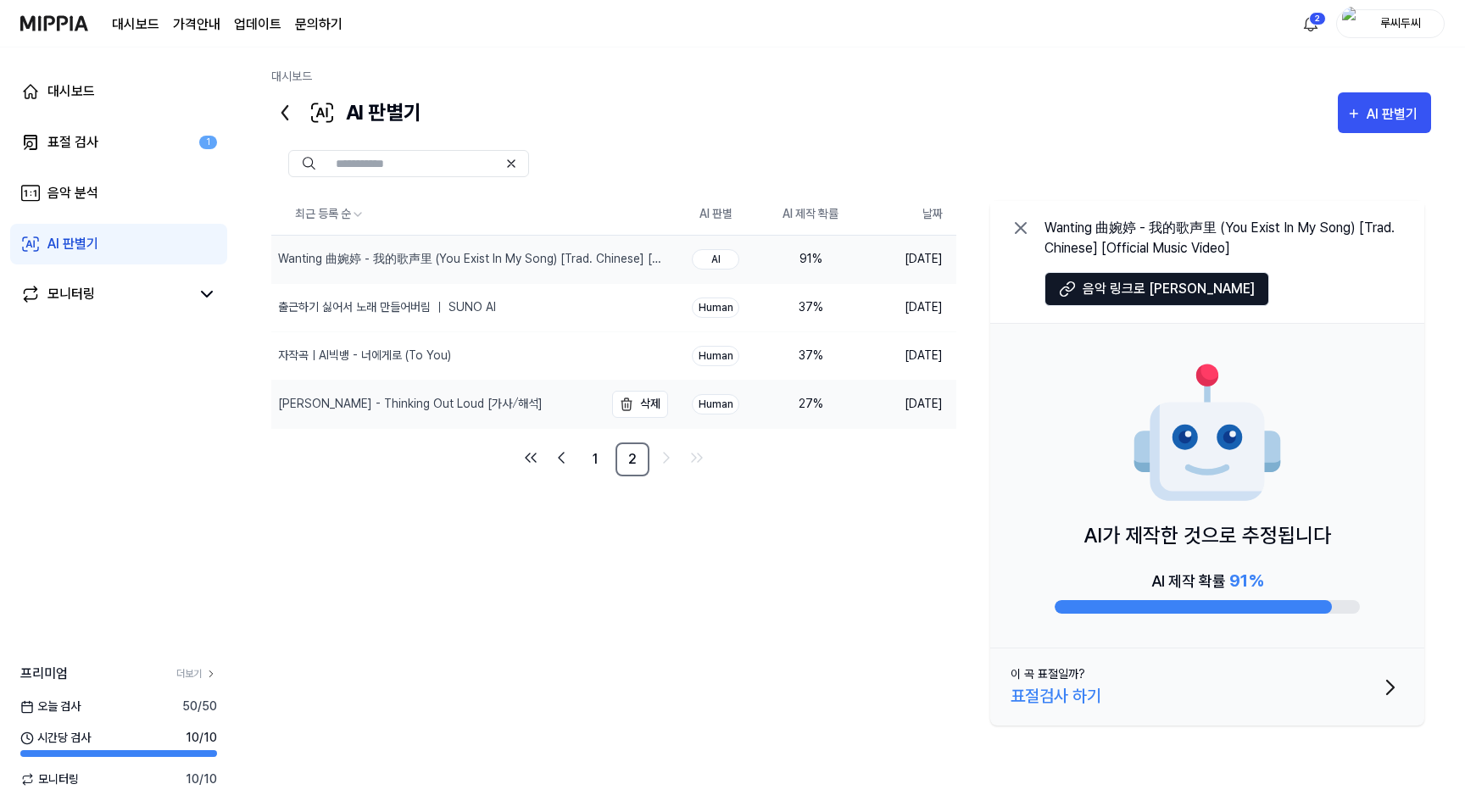
click at [490, 399] on div "[PERSON_NAME] - Thinking Out Loud [가사⧸해석]" at bounding box center [410, 404] width 265 height 17
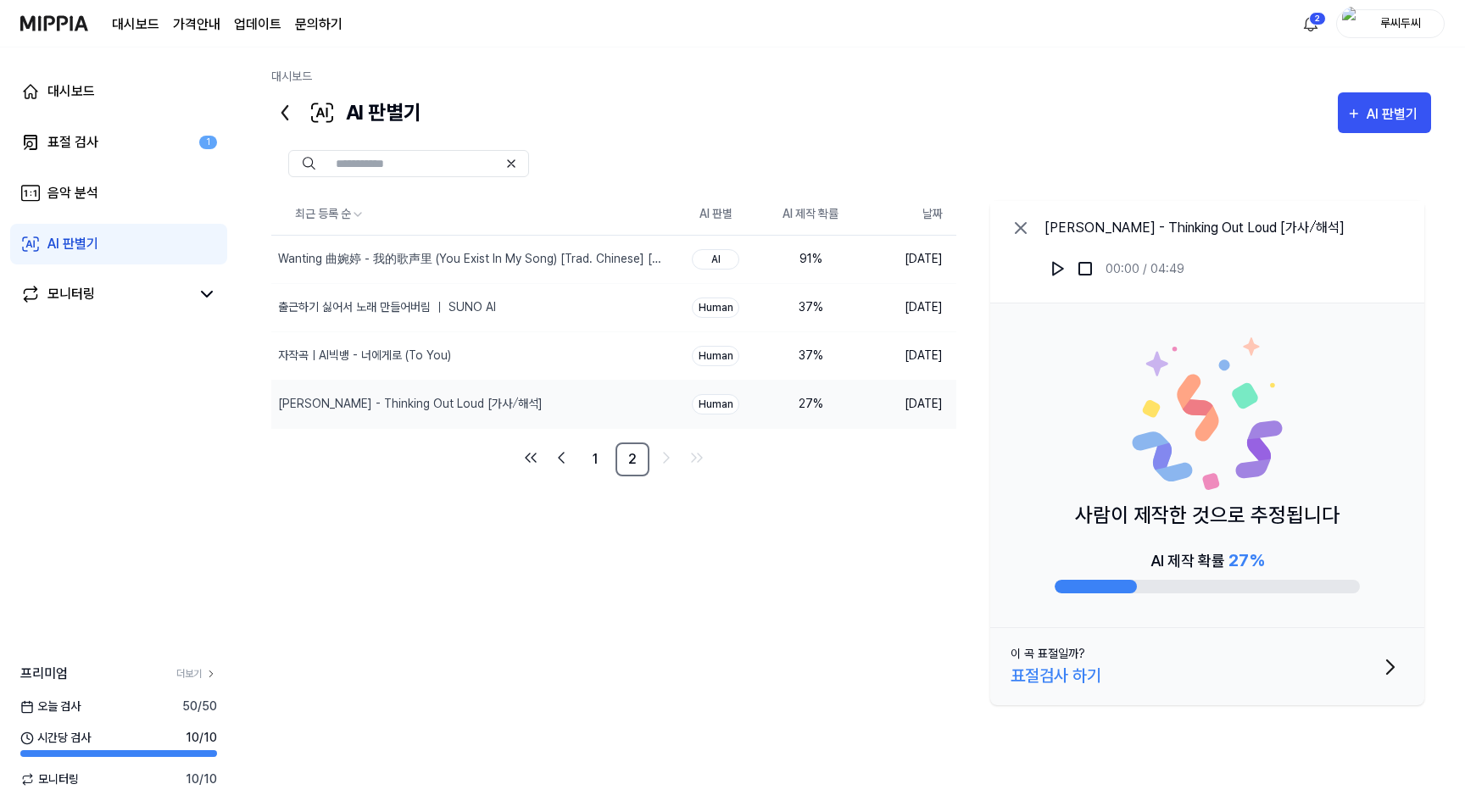
click at [76, 17] on img at bounding box center [54, 23] width 68 height 47
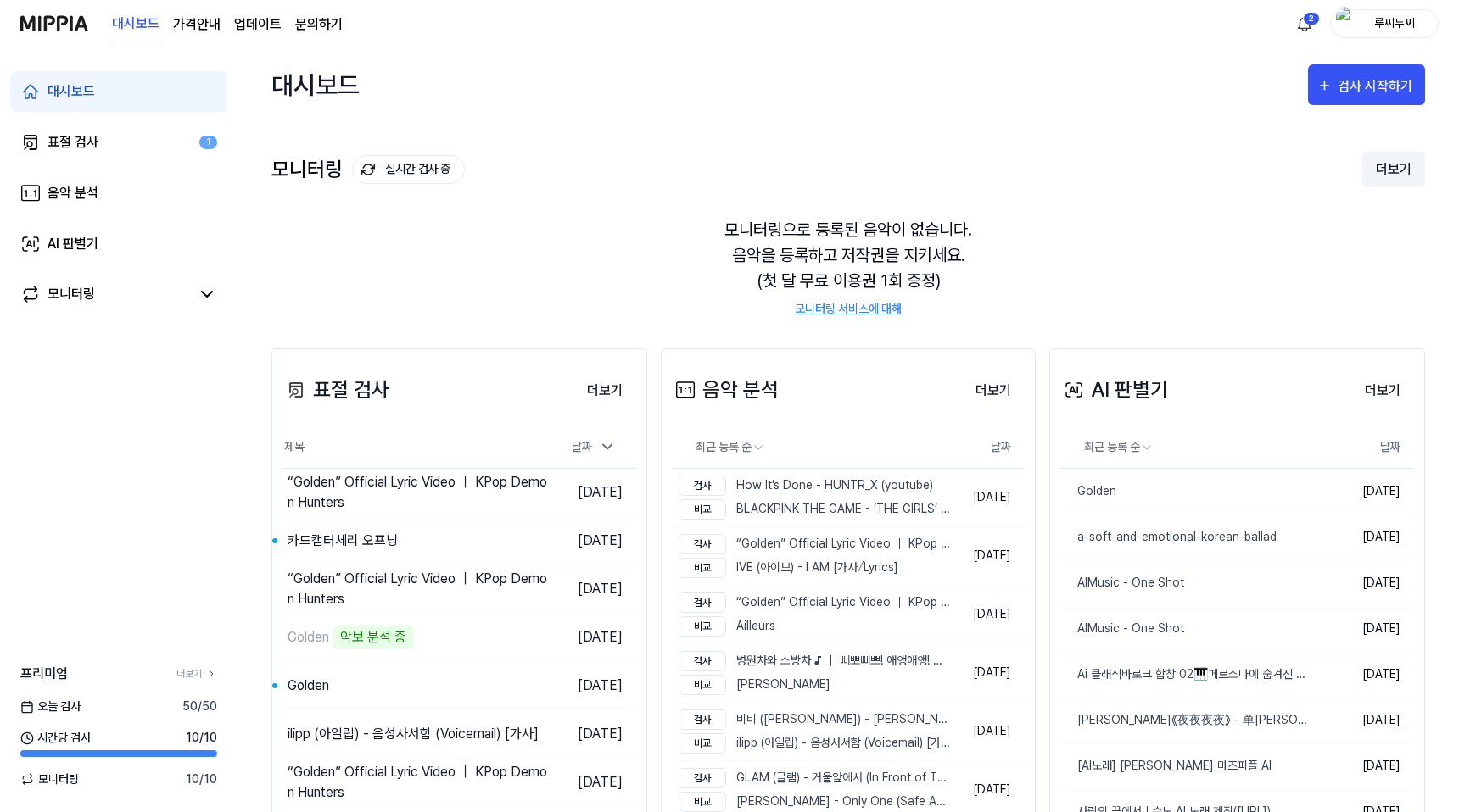
click at [991, 161] on button "더보기" at bounding box center [1393, 169] width 63 height 36
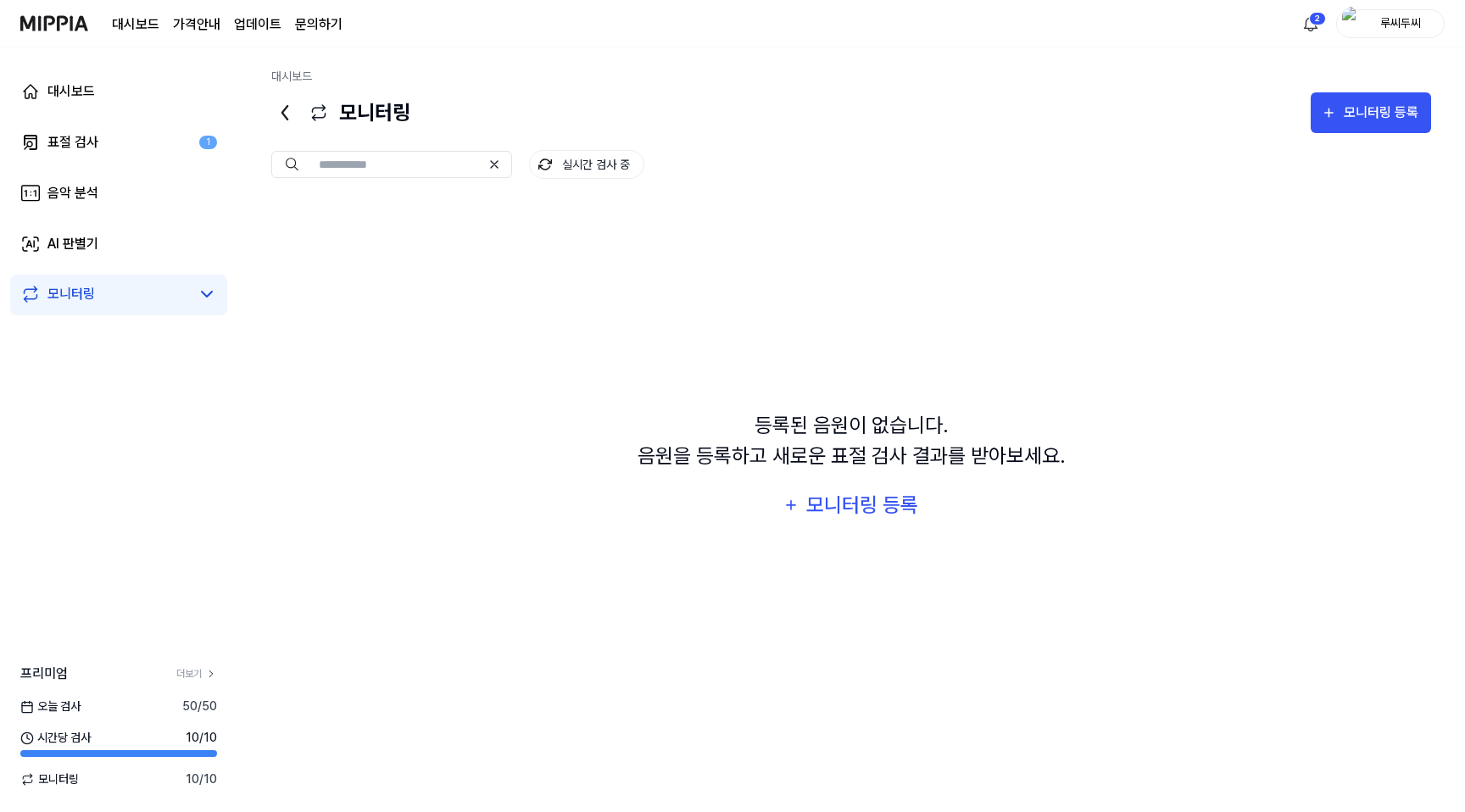
click at [53, 17] on img at bounding box center [54, 23] width 68 height 47
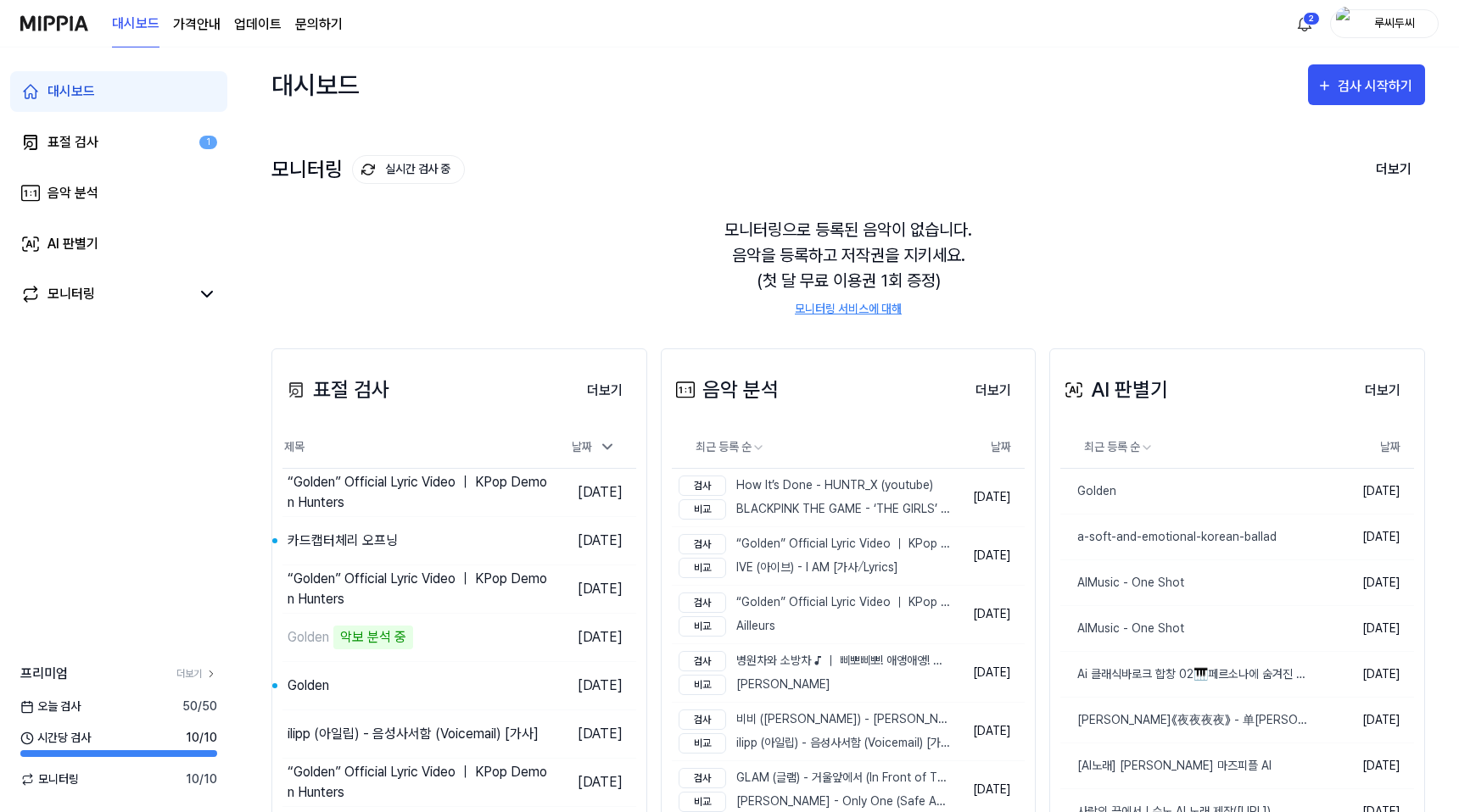
click at [991, 16] on div "루씨두씨" at bounding box center [1394, 23] width 66 height 18
click at [991, 124] on link "계정" at bounding box center [1329, 126] width 195 height 17
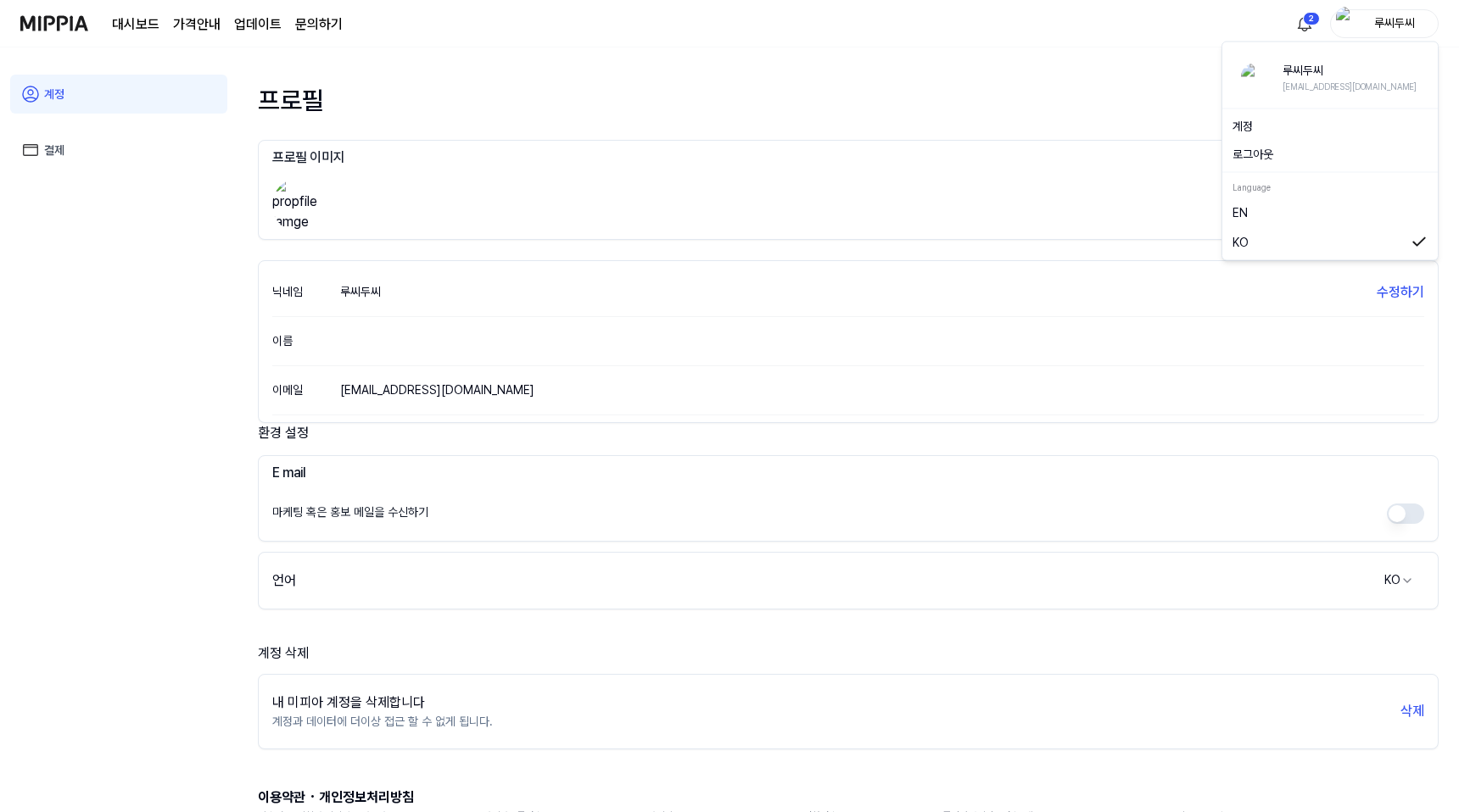
click at [991, 24] on div "루씨두씨" at bounding box center [1394, 23] width 66 height 18
click at [991, 214] on link "EN" at bounding box center [1329, 213] width 195 height 18
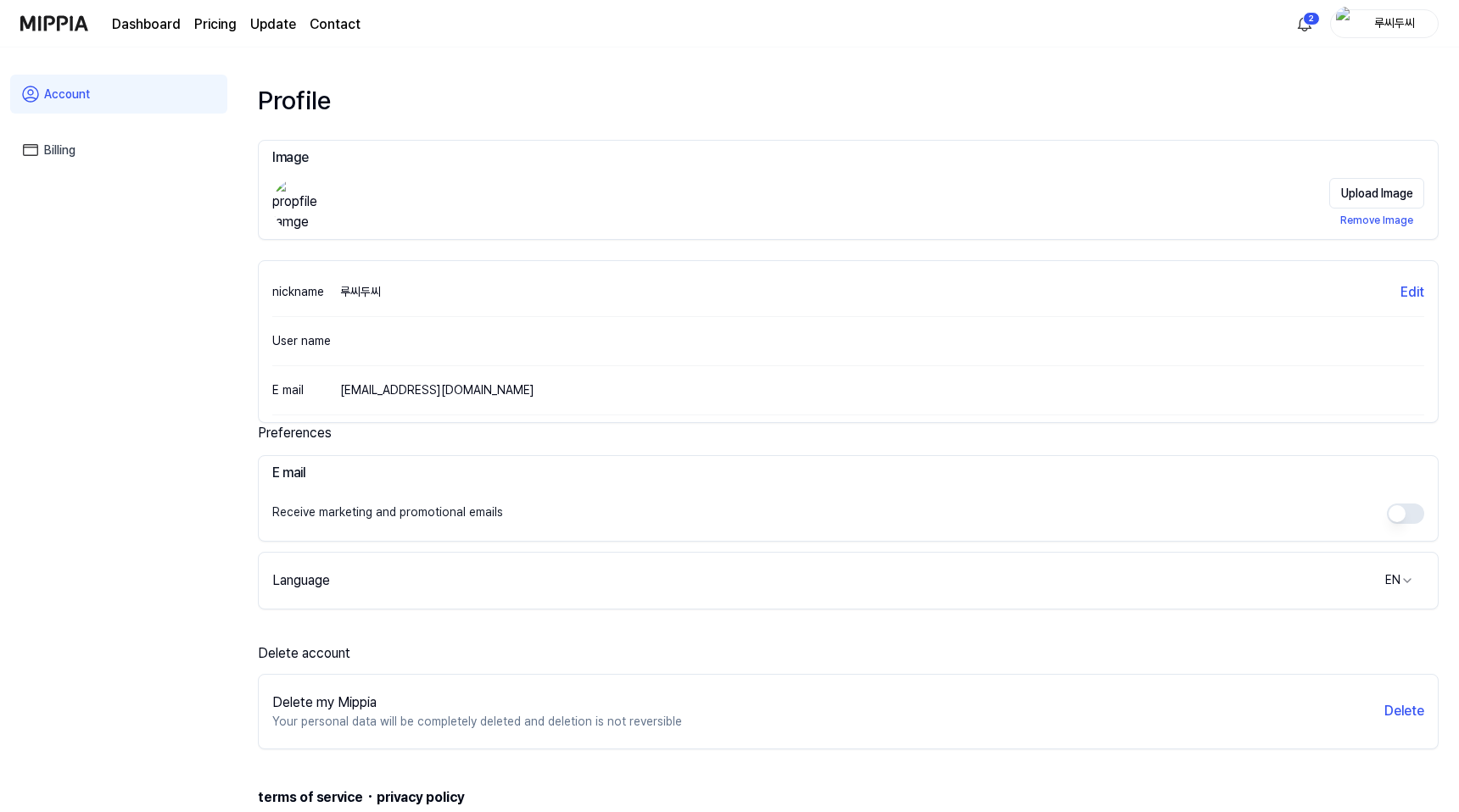
click at [61, 17] on img at bounding box center [54, 23] width 68 height 47
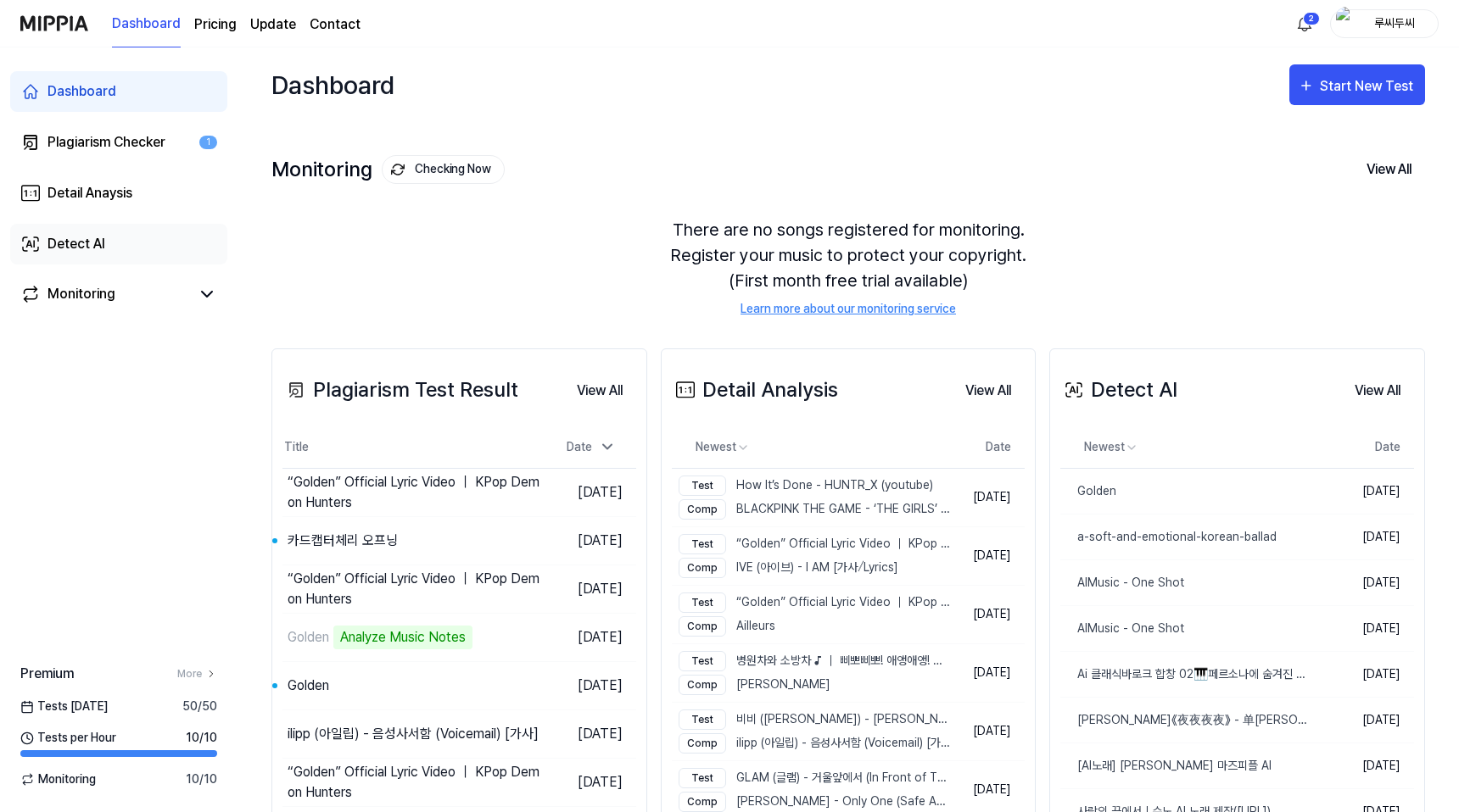
click at [77, 244] on div "Detect AI" at bounding box center [76, 244] width 58 height 20
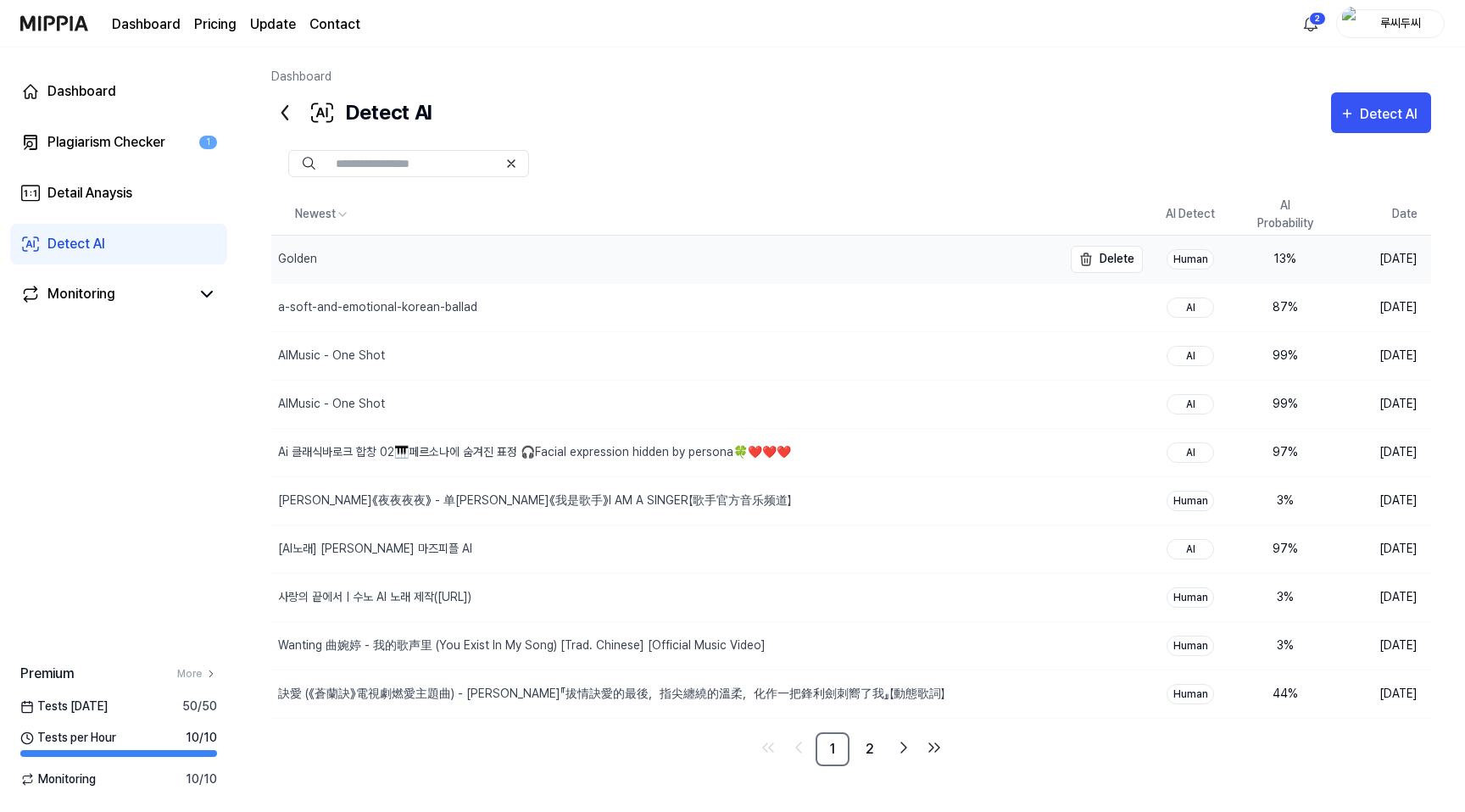
click at [318, 261] on div "Golden" at bounding box center [296, 258] width 49 height 17
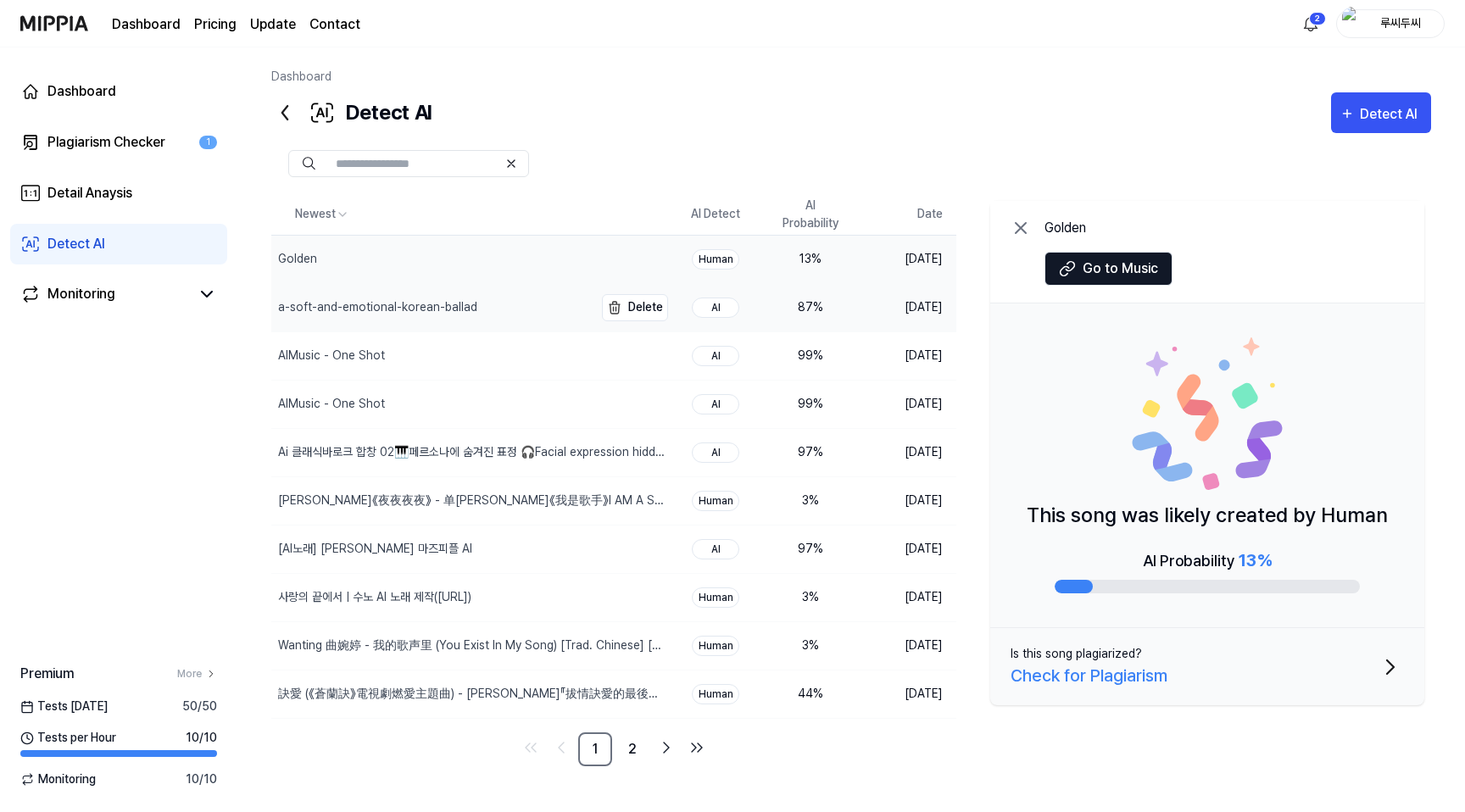
click at [411, 320] on div "a-soft-and-emotional-korean-ballad" at bounding box center [432, 308] width 322 height 47
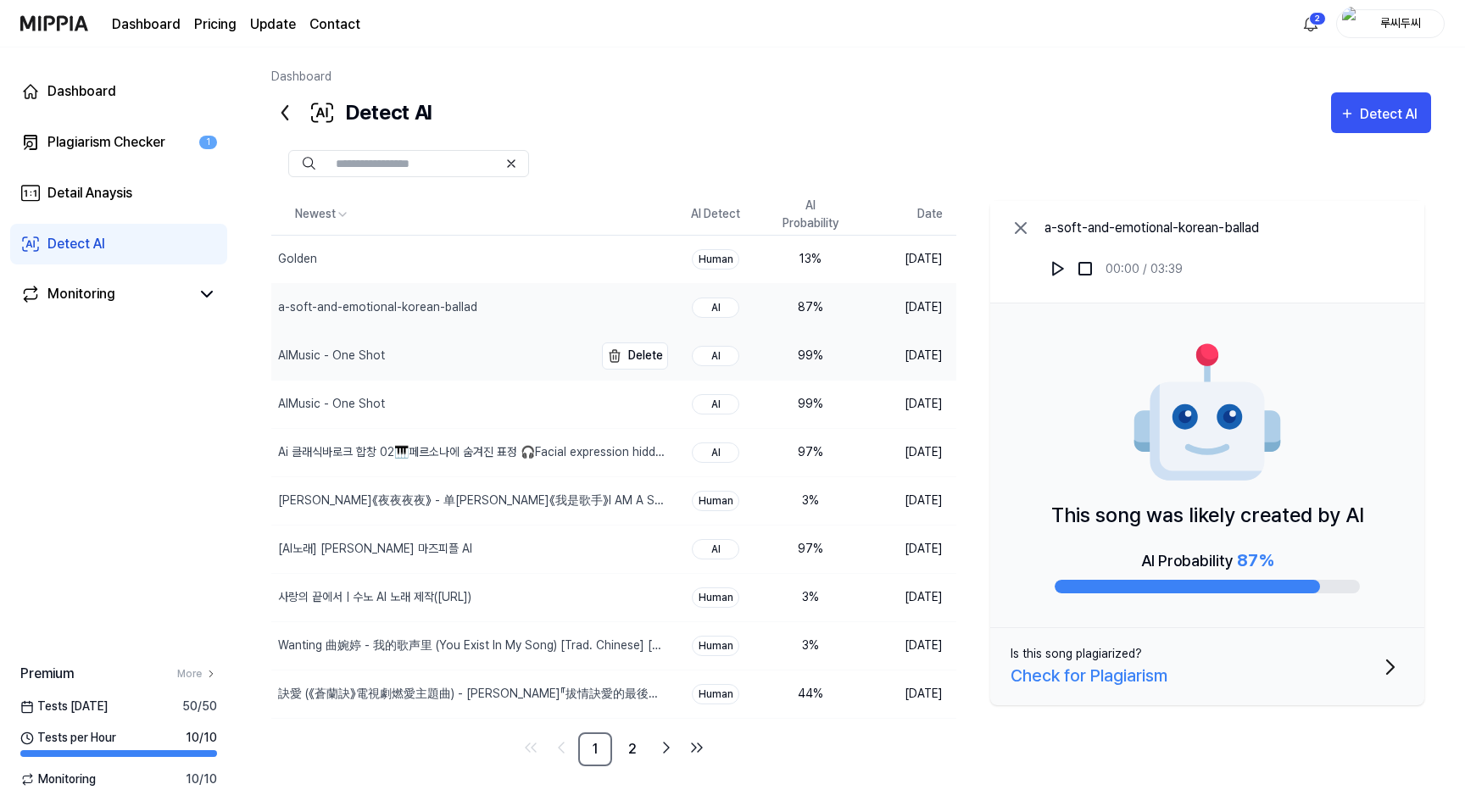
click at [424, 355] on div "AIMusic - One Shot" at bounding box center [432, 356] width 322 height 47
click at [411, 490] on div "[PERSON_NAME]《夜夜夜夜》 - 单[PERSON_NAME]《我是歌手》I AM A SINGER【歌手官方音乐频道】" at bounding box center [432, 501] width 322 height 47
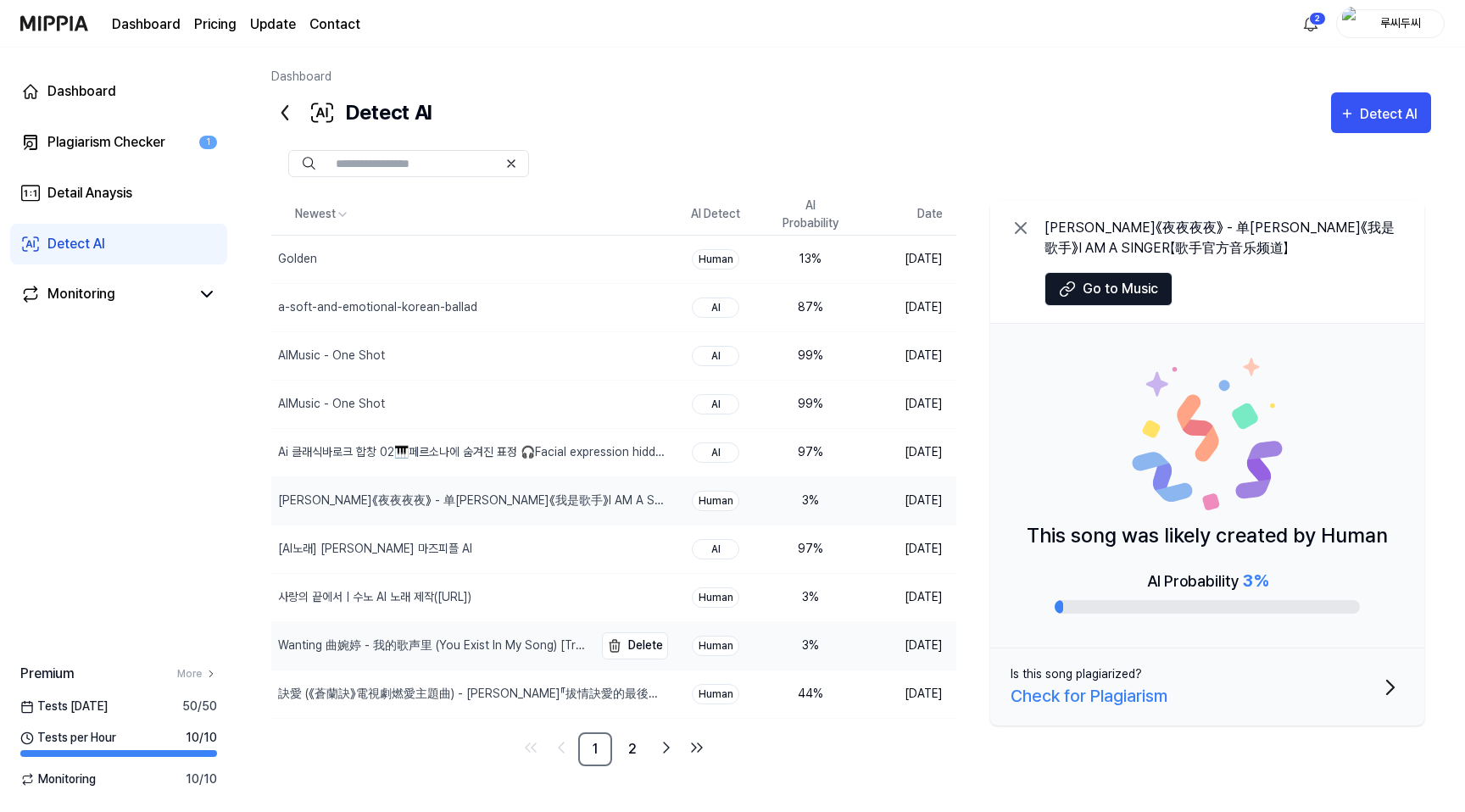
click at [399, 635] on div "Wanting 曲婉婷 - 我的歌声里 (You Exist In My Song) [Trad. Chinese] [Official Music Vide…" at bounding box center [432, 646] width 322 height 47
click at [412, 685] on div "訣愛 (《蒼蘭訣》電視劇燃愛主題曲) - [PERSON_NAME]『拔情訣愛的最後，指尖纏繞的溫柔，化作一把鋒利劍刺嚮了我』【動態歌詞】" at bounding box center [434, 693] width 312 height 17
click at [639, 749] on link "2" at bounding box center [632, 749] width 34 height 34
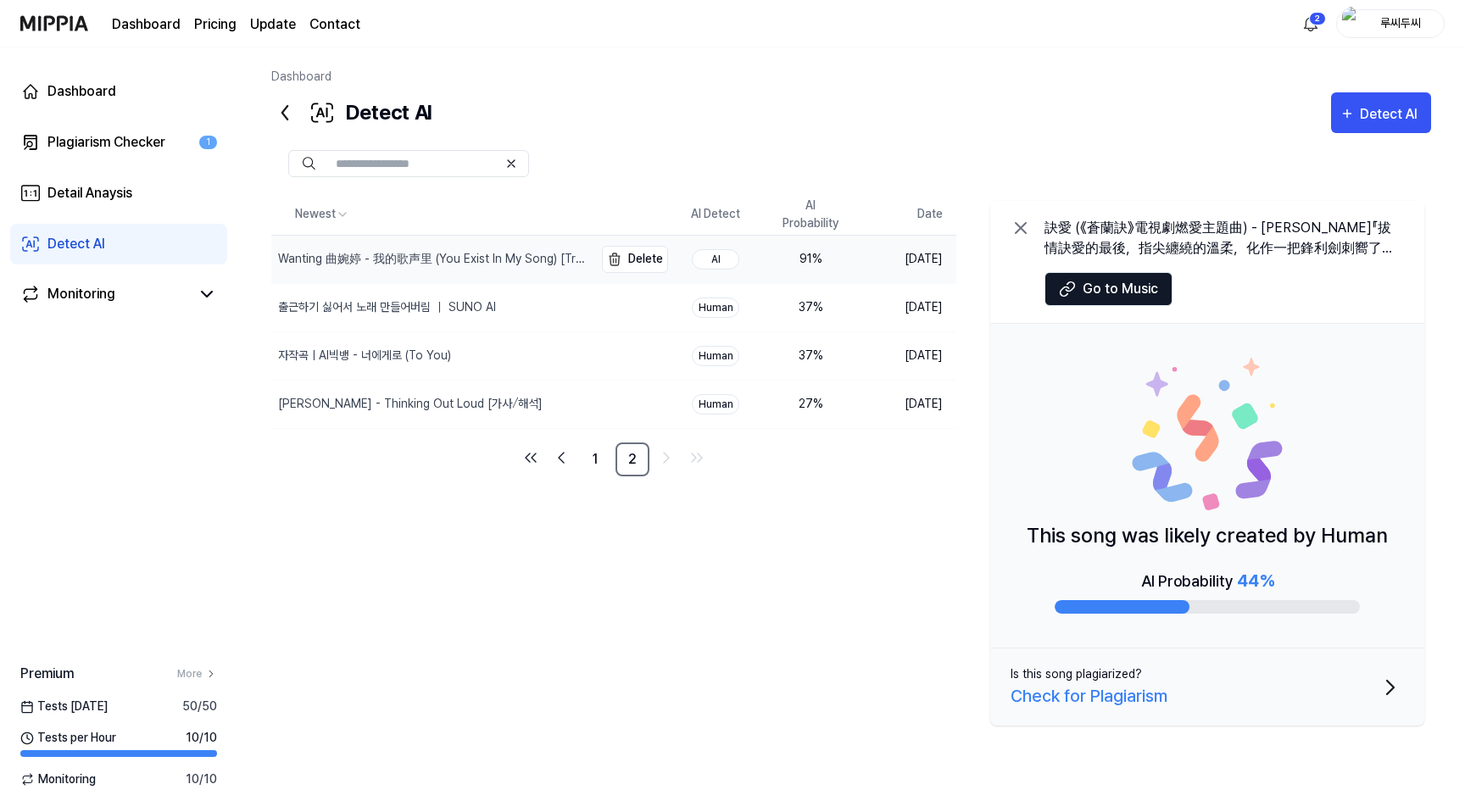
click at [574, 258] on div "Wanting 曲婉婷 - 我的歌声里 (You Exist In My Song) [Trad. Chinese] [Official Music Vide…" at bounding box center [434, 258] width 312 height 17
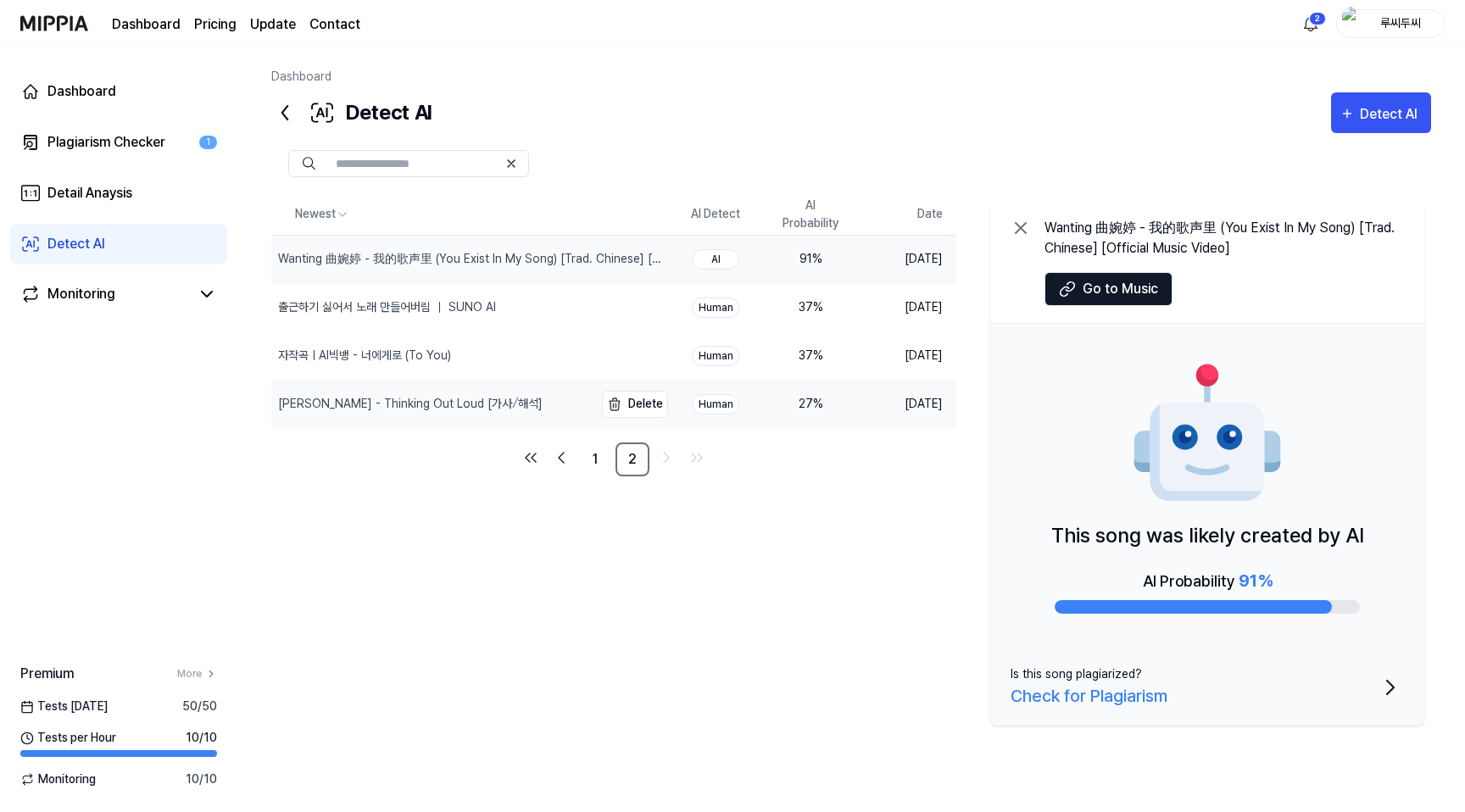
click at [493, 396] on div "[PERSON_NAME] - Thinking Out Loud [가사⧸해석]" at bounding box center [410, 404] width 265 height 17
